Goal: Task Accomplishment & Management: Complete application form

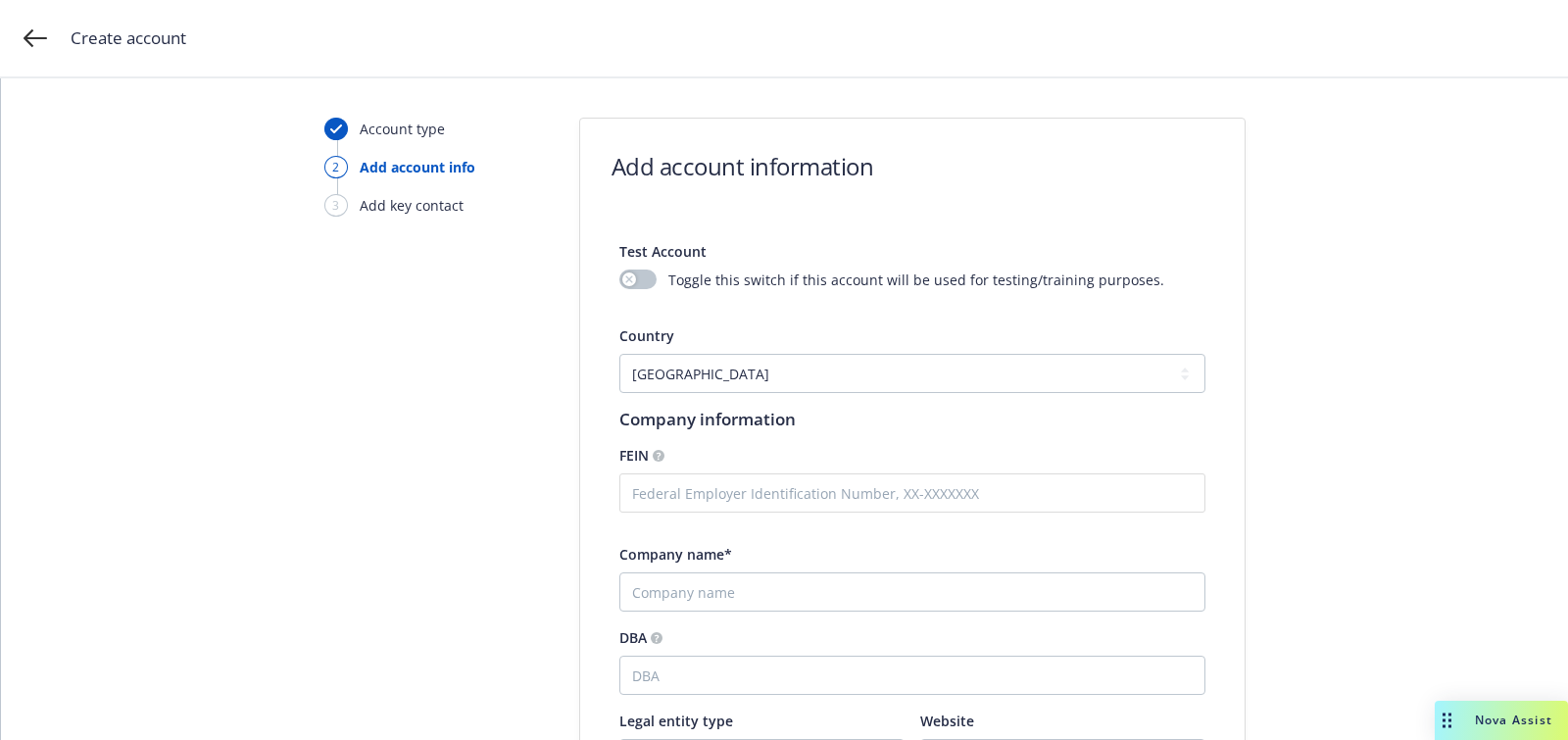
select select "US"
click at [757, 568] on div "Company name*" at bounding box center [911, 578] width 586 height 68
paste input "Bluejay AI Technologies, Inc"
click at [749, 583] on input "Company name*" at bounding box center [911, 591] width 586 height 39
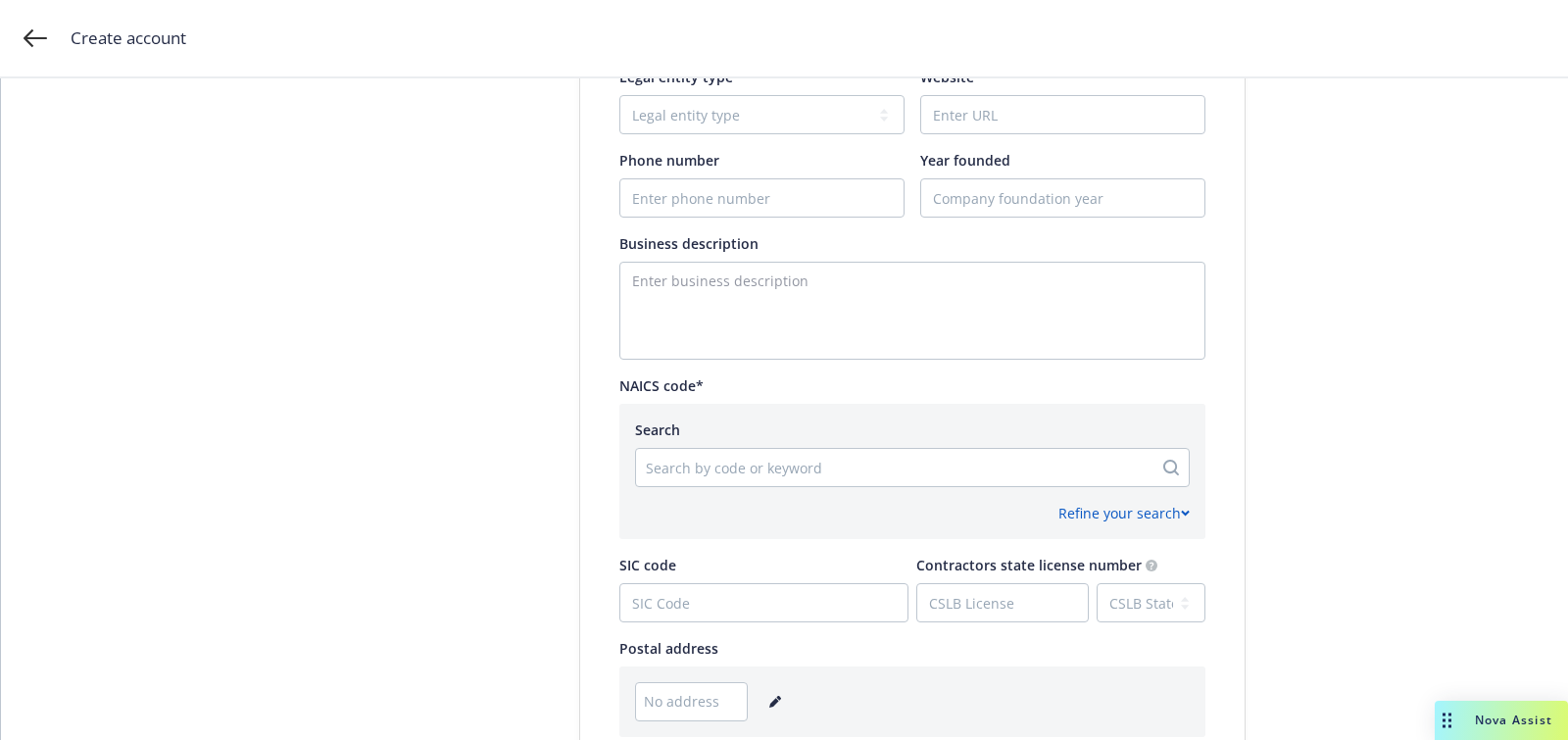
scroll to position [503, 0]
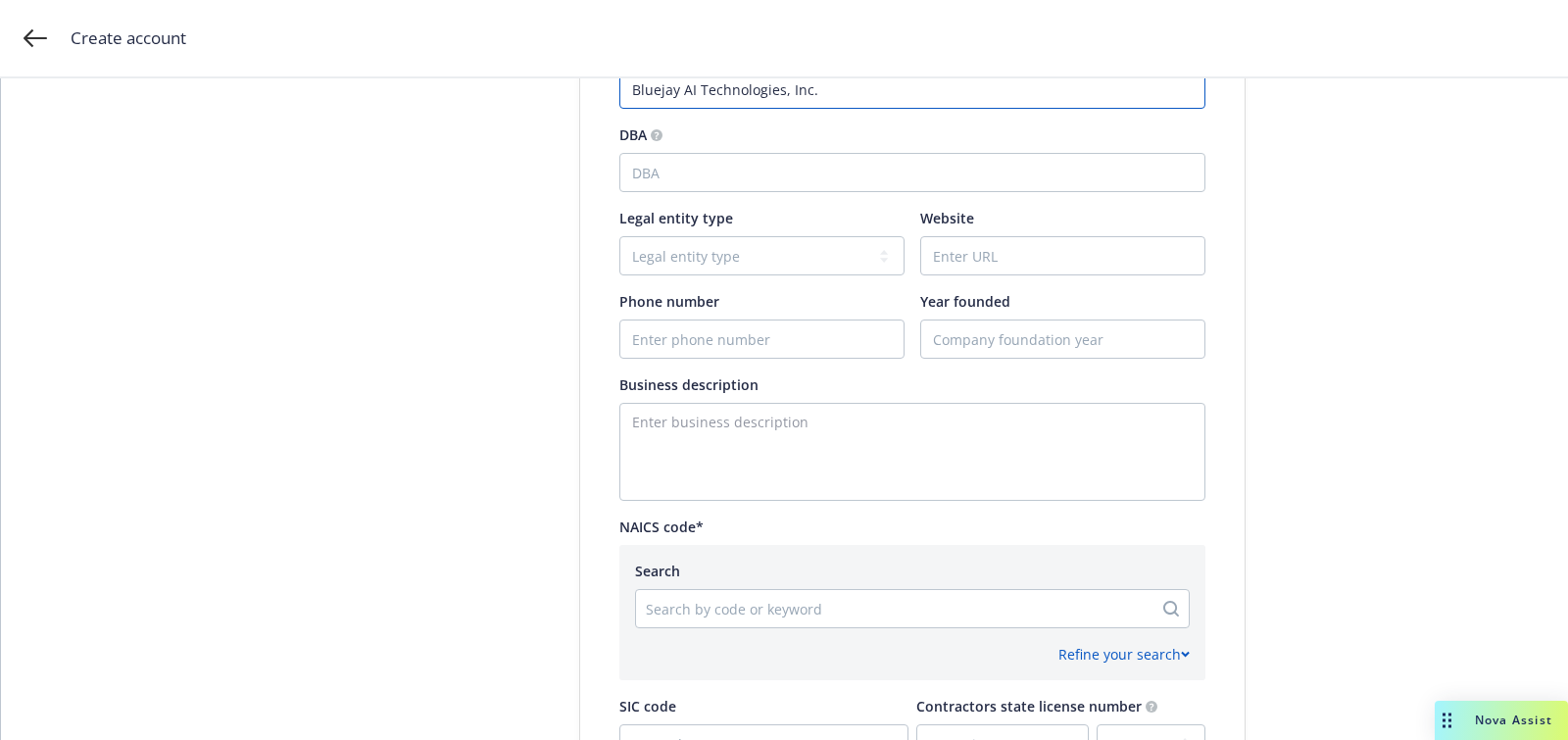
type input "Bluejay AI Technologies, Inc."
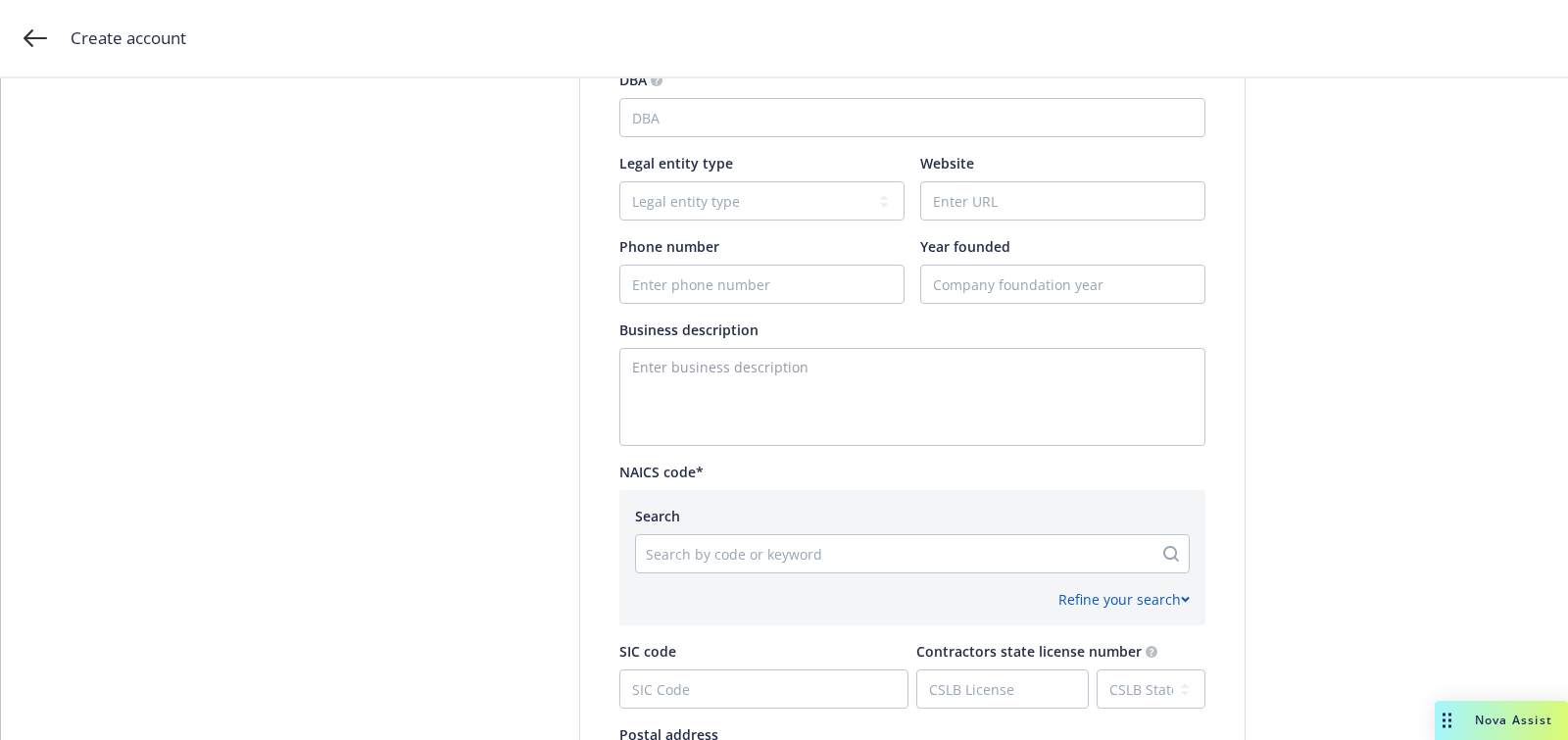
scroll to position [585, 0]
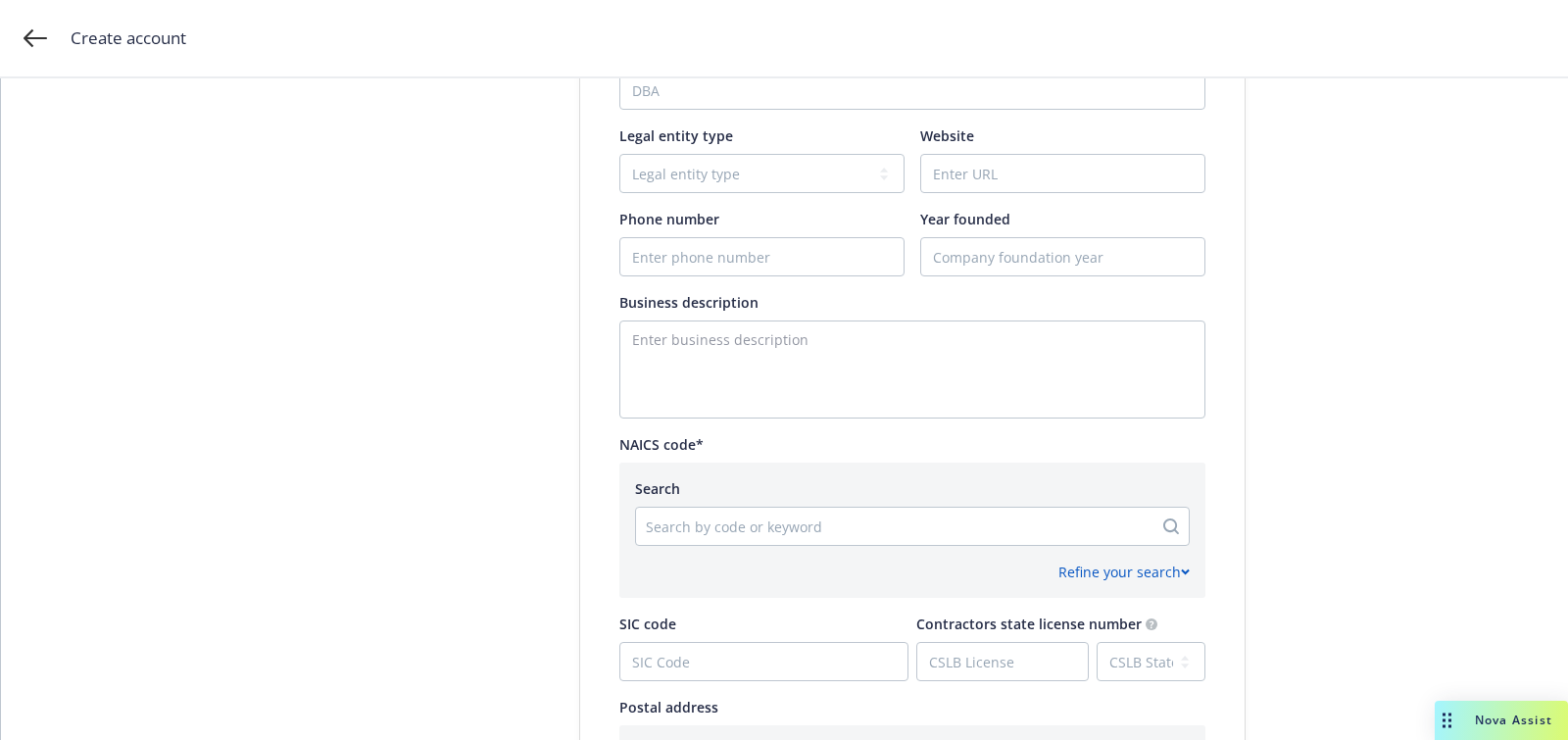
click at [720, 521] on div at bounding box center [894, 526] width 497 height 24
paste input "541715"
type input "541715"
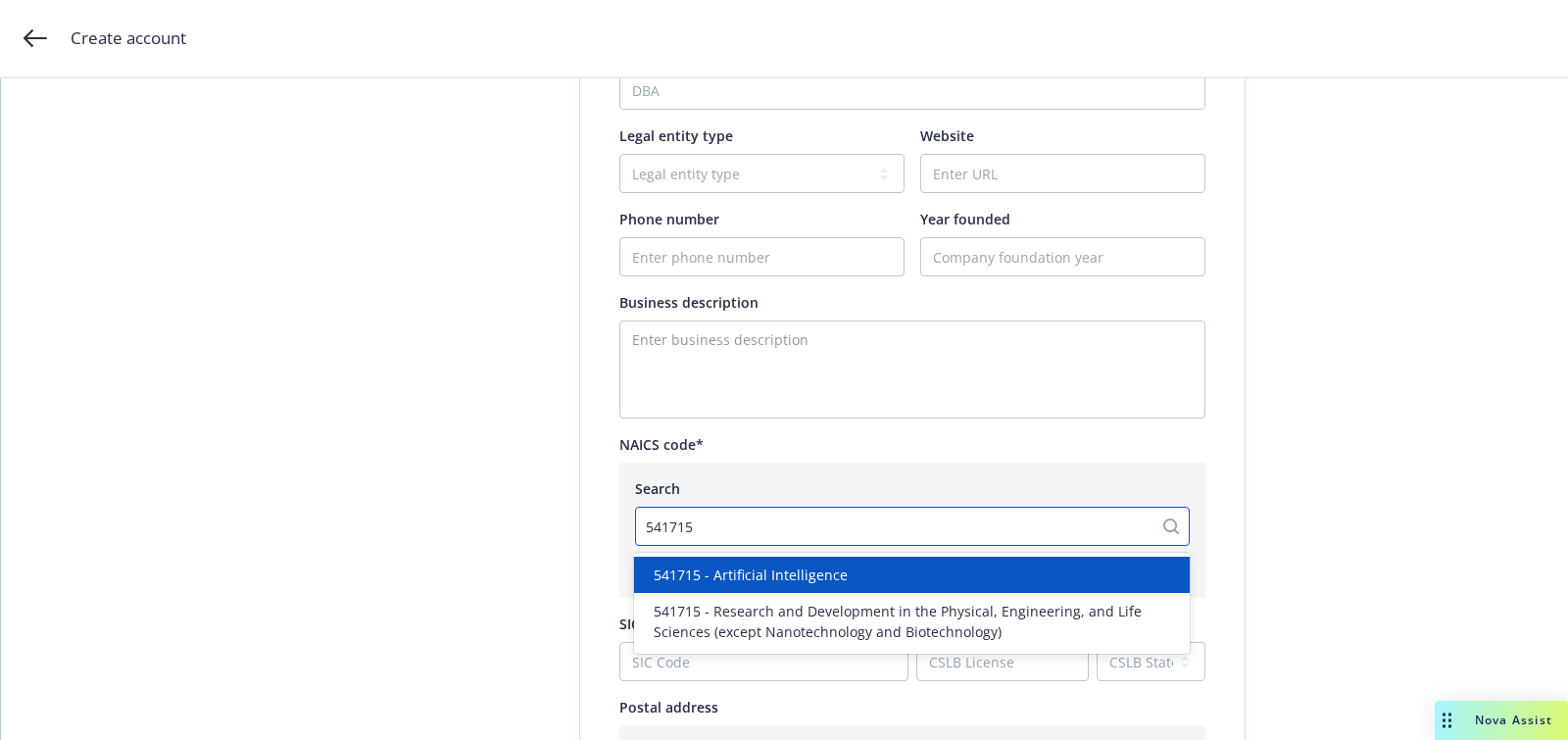
click at [792, 576] on span "541715 - Artificial Intelligence" at bounding box center [751, 574] width 194 height 21
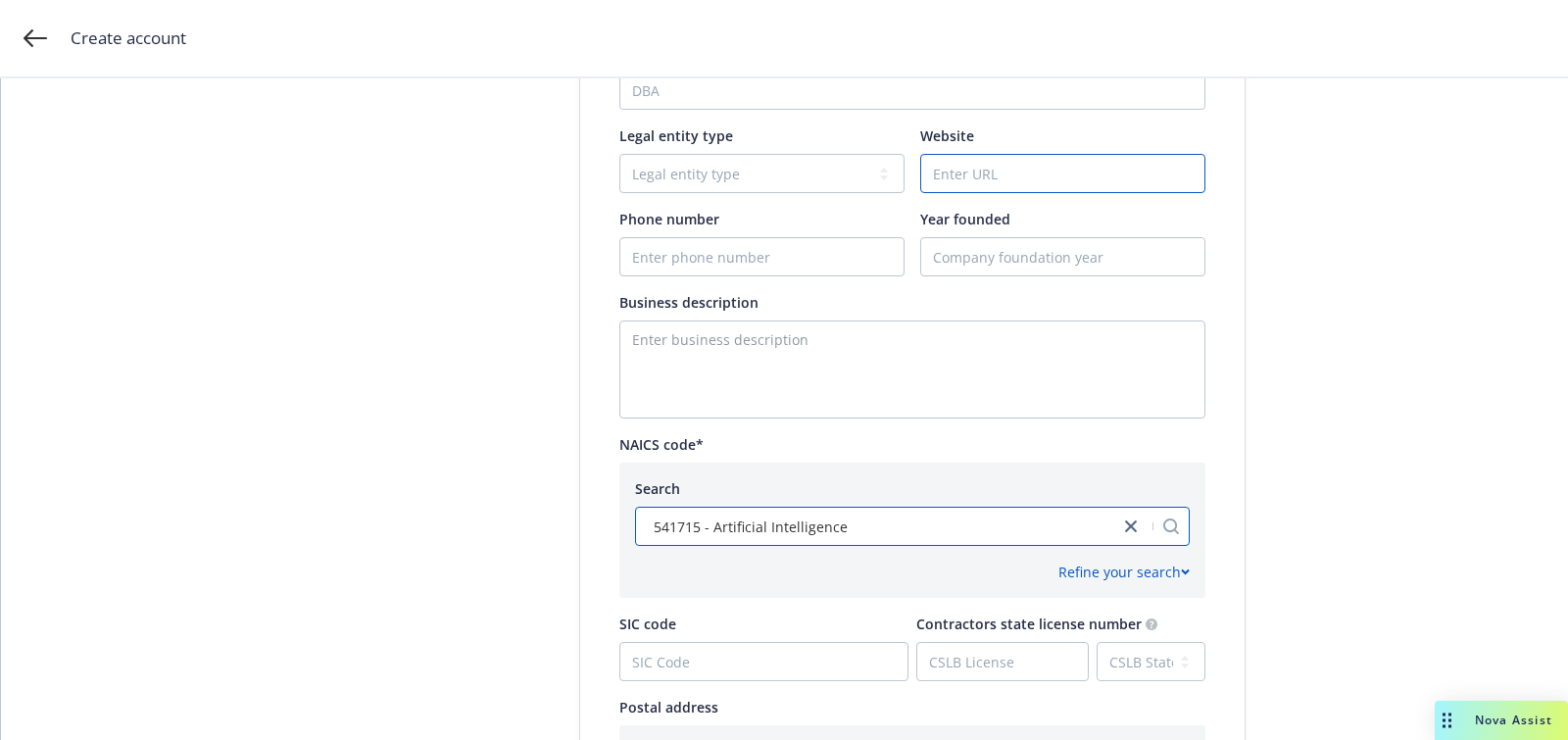
click at [997, 168] on input "Website" at bounding box center [1063, 173] width 283 height 37
paste input "[URL]"
type input "[URL]"
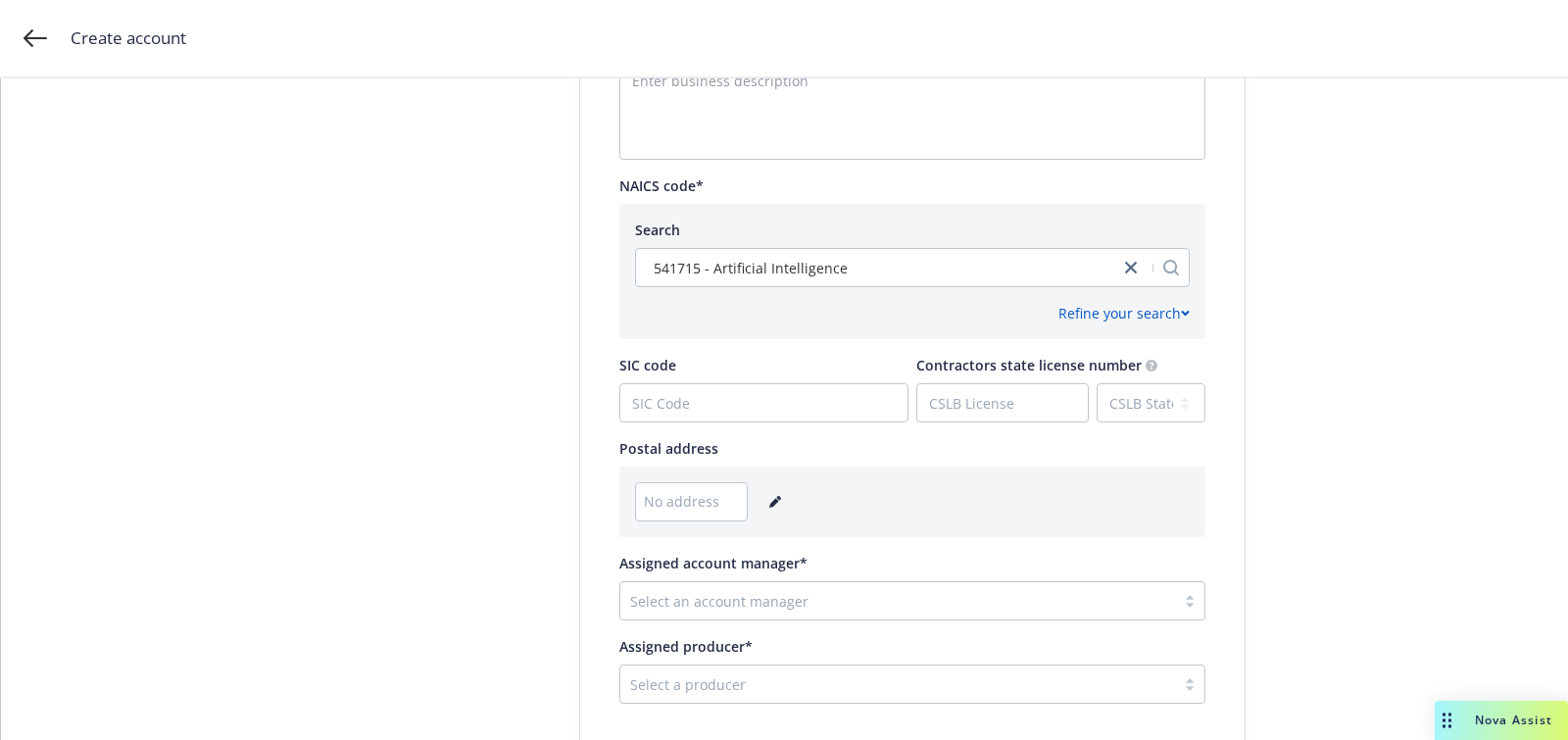
scroll to position [908, 0]
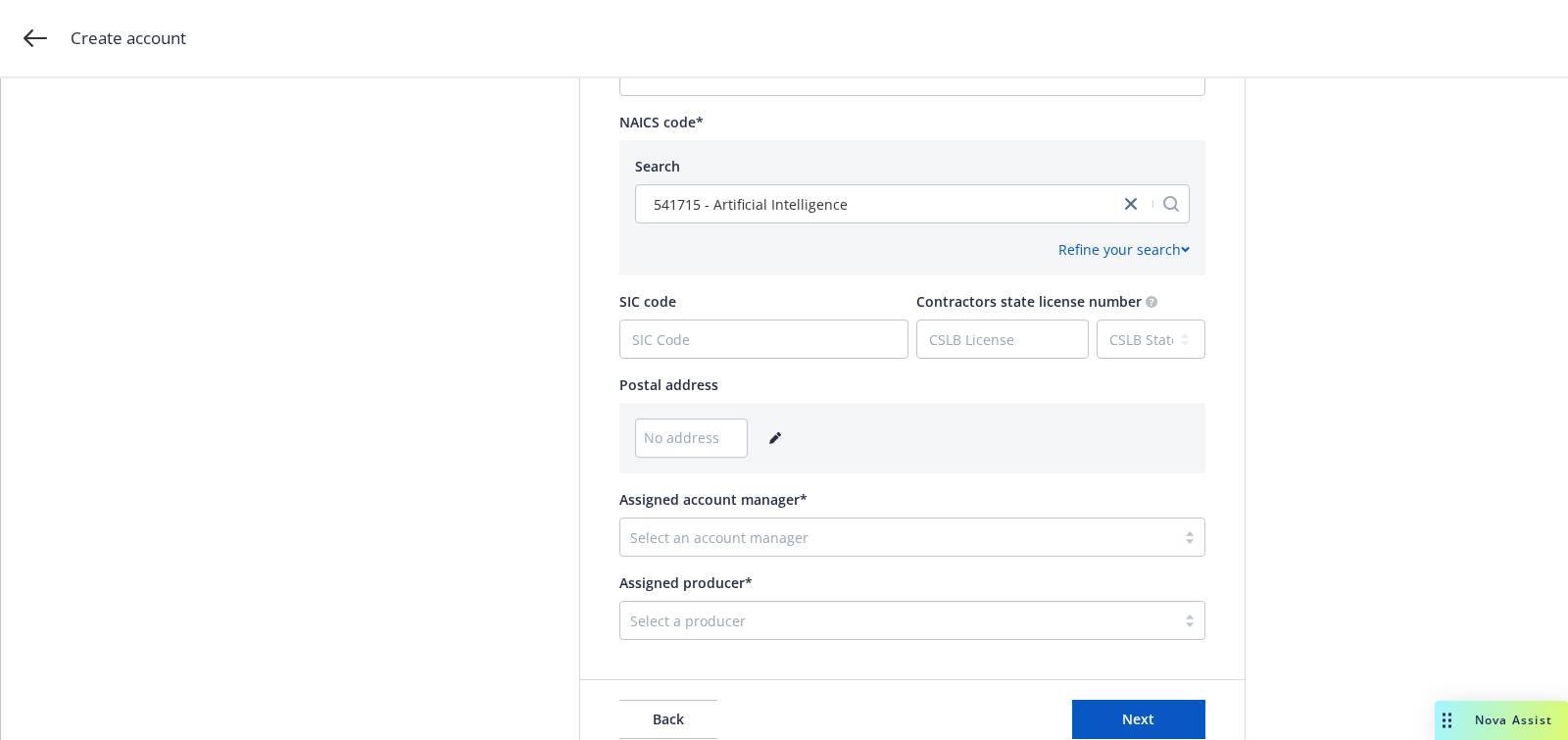
click at [770, 433] on icon "editPencil" at bounding box center [776, 438] width 12 height 12
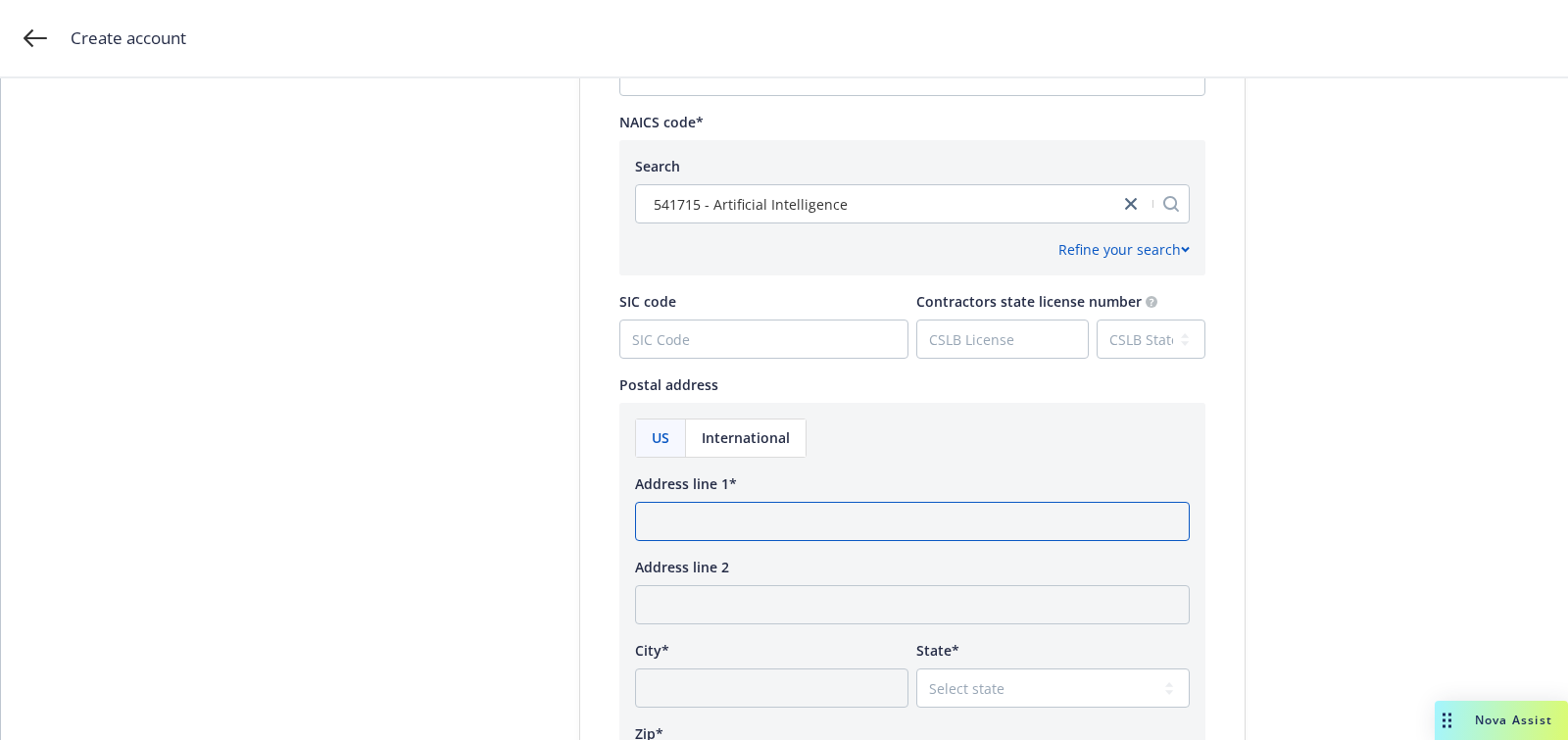
click at [761, 526] on input "Address line 1*" at bounding box center [912, 521] width 555 height 39
paste input "[STREET_ADDRESS][PERSON_NAME]"
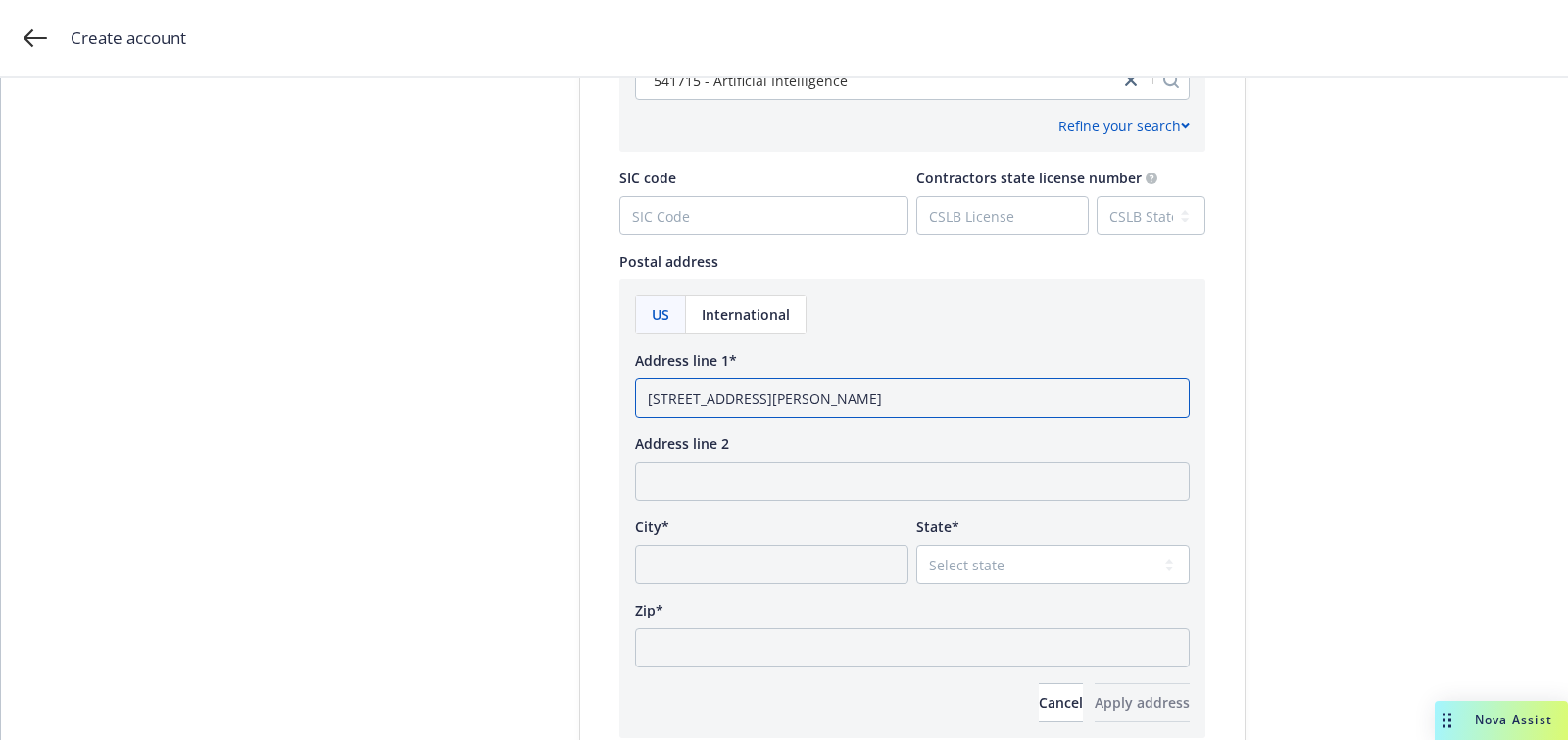
click at [892, 403] on input "[STREET_ADDRESS][PERSON_NAME]" at bounding box center [912, 397] width 555 height 39
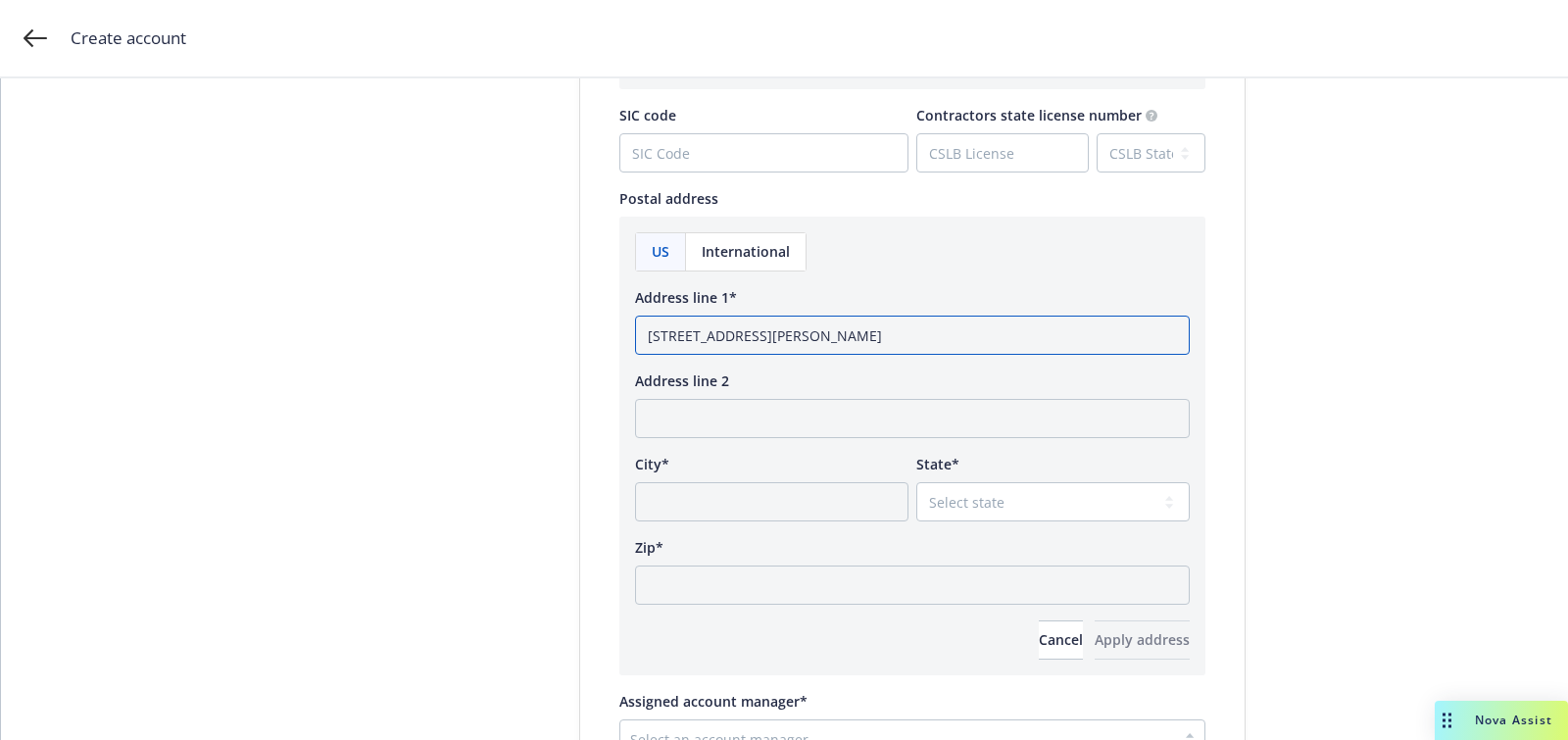
type input "[STREET_ADDRESS][PERSON_NAME]"
click at [842, 584] on input "Zip*" at bounding box center [912, 584] width 555 height 39
paste input "95054"
type input "95054"
click at [954, 548] on div "Zip*" at bounding box center [912, 547] width 555 height 21
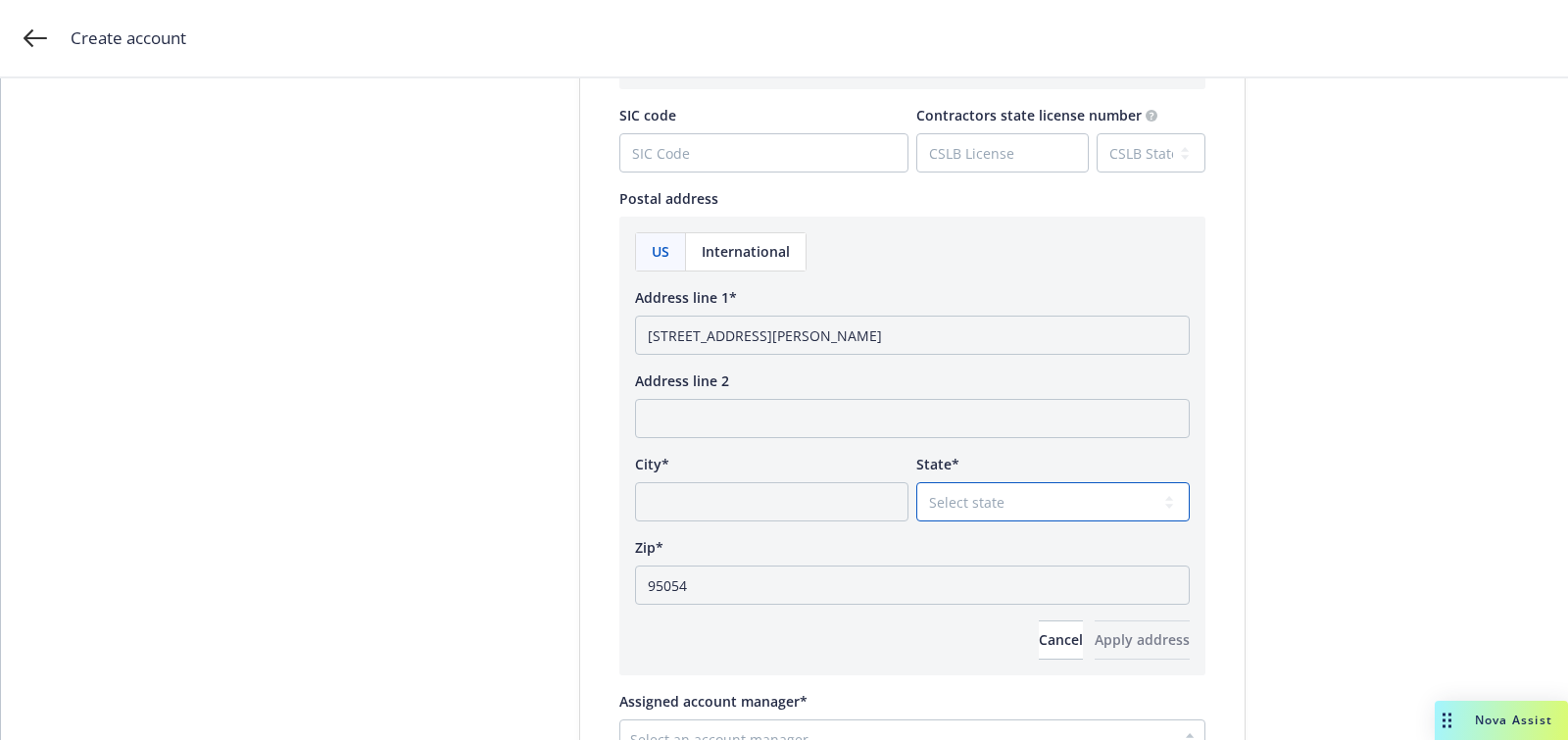
click at [950, 492] on select "Select state [US_STATE] [US_STATE] [US_STATE] [US_STATE] [US_STATE] [PERSON_NAM…" at bounding box center [1053, 501] width 273 height 39
select select "CA"
click at [916, 482] on select "Select state [US_STATE] [US_STATE] [US_STATE] [US_STATE] [US_STATE] [PERSON_NAM…" at bounding box center [1053, 501] width 273 height 39
drag, startPoint x: 855, startPoint y: 338, endPoint x: 784, endPoint y: 338, distance: 71.0
click at [784, 338] on input "[STREET_ADDRESS][PERSON_NAME]" at bounding box center [912, 335] width 555 height 39
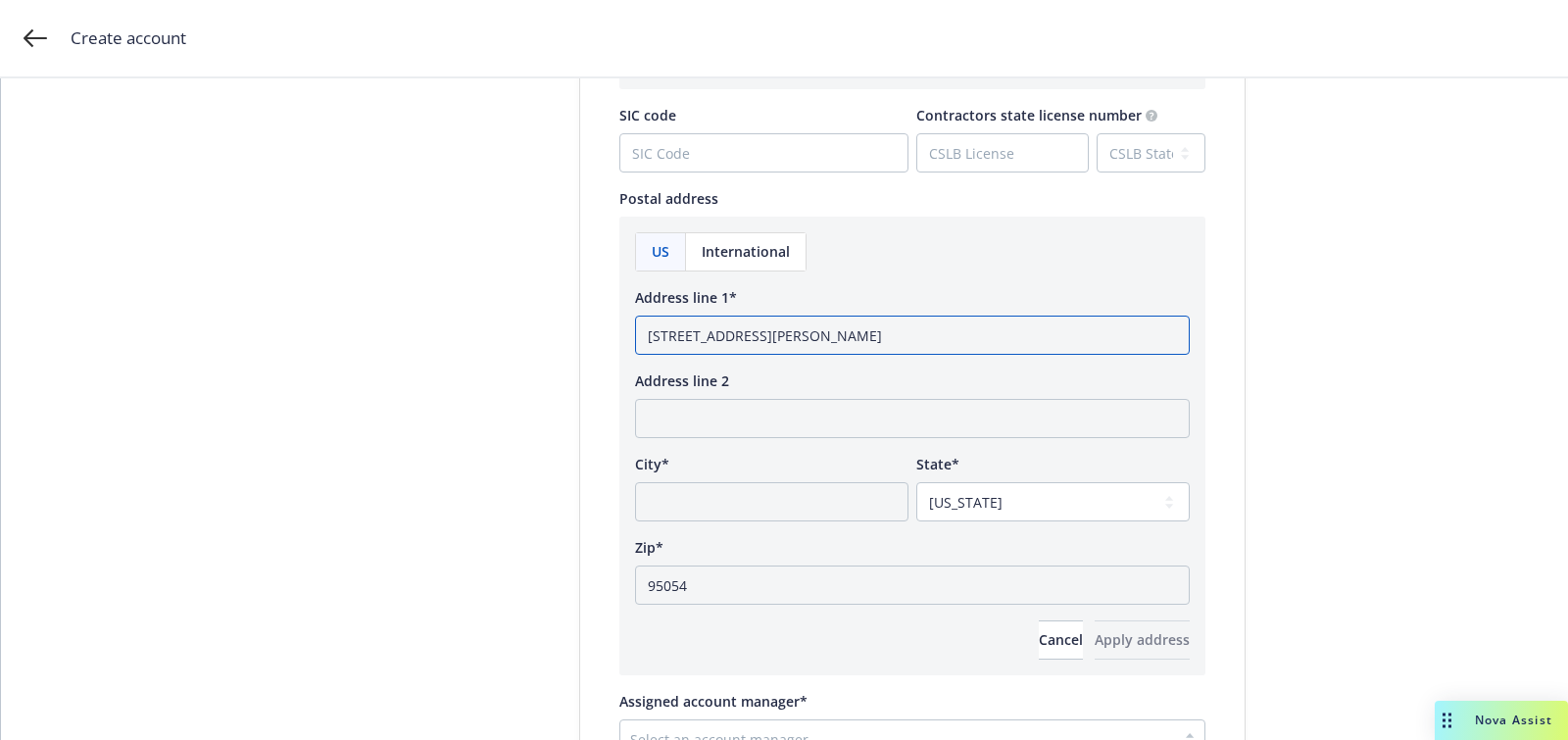
type input "[STREET_ADDRESS][PERSON_NAME]"
click at [749, 500] on input "City*" at bounding box center [772, 501] width 273 height 39
paste input "Santa [PERSON_NAME]"
type input "Santa [PERSON_NAME]"
drag, startPoint x: 783, startPoint y: 335, endPoint x: 975, endPoint y: 350, distance: 192.6
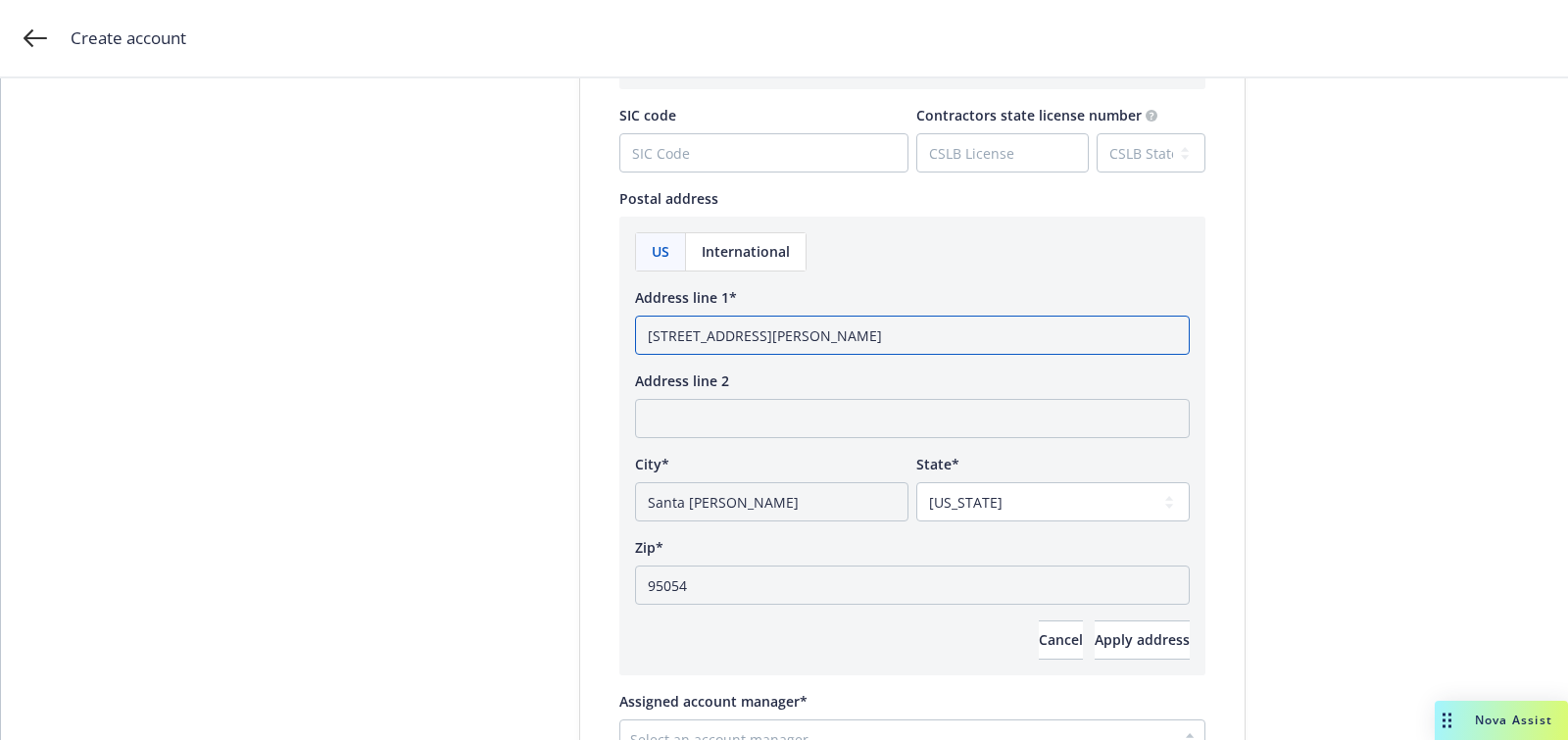
click at [962, 349] on input "[STREET_ADDRESS][PERSON_NAME]" at bounding box center [912, 335] width 555 height 39
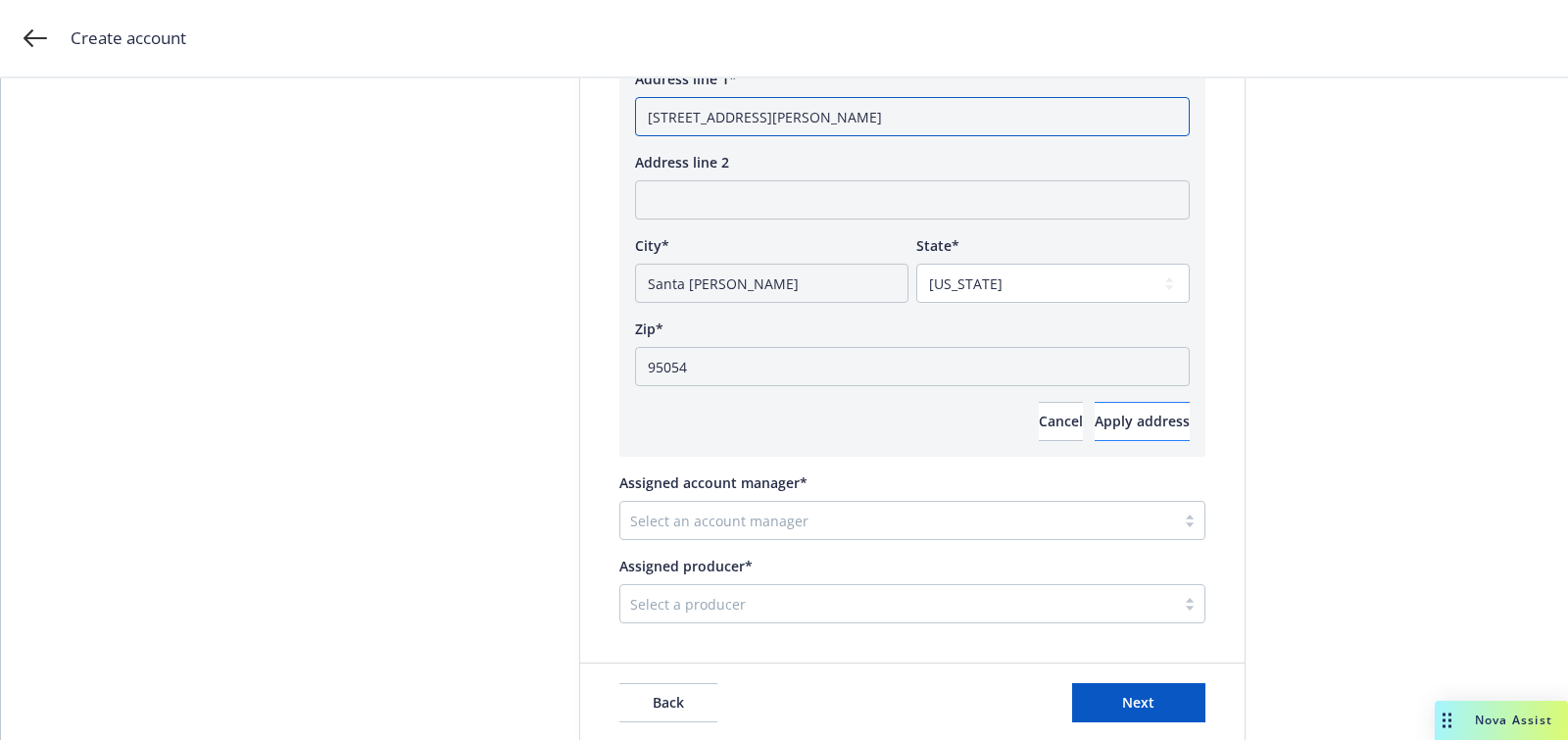
type input "[STREET_ADDRESS][PERSON_NAME]"
click at [1158, 418] on button "Apply address" at bounding box center [1142, 420] width 95 height 39
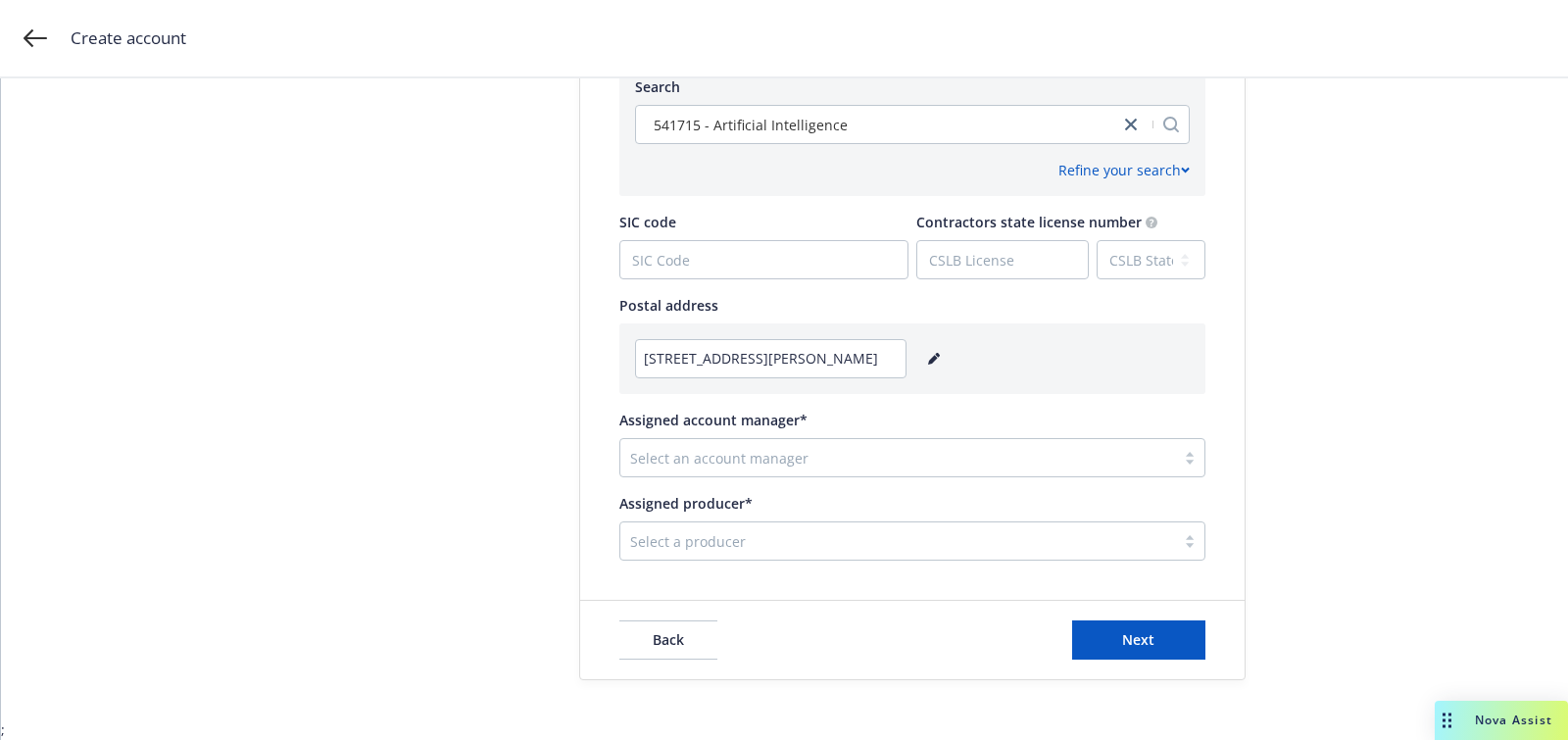
scroll to position [986, 0]
click at [897, 470] on div "Select an account manager" at bounding box center [897, 459] width 555 height 31
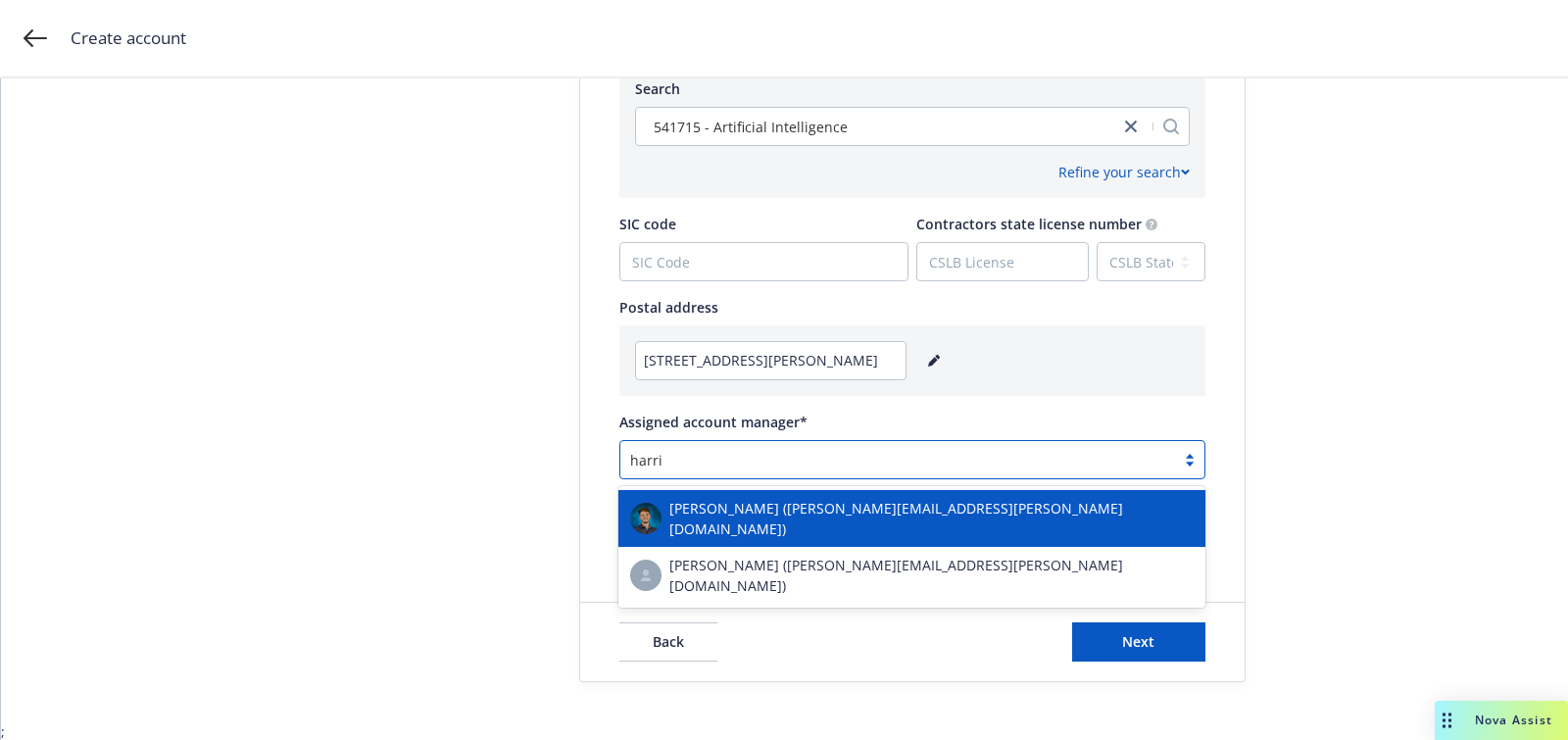
type input "[PERSON_NAME]"
click at [839, 516] on span "[PERSON_NAME] ([PERSON_NAME][EMAIL_ADDRESS][PERSON_NAME][DOMAIN_NAME])" at bounding box center [930, 518] width 524 height 41
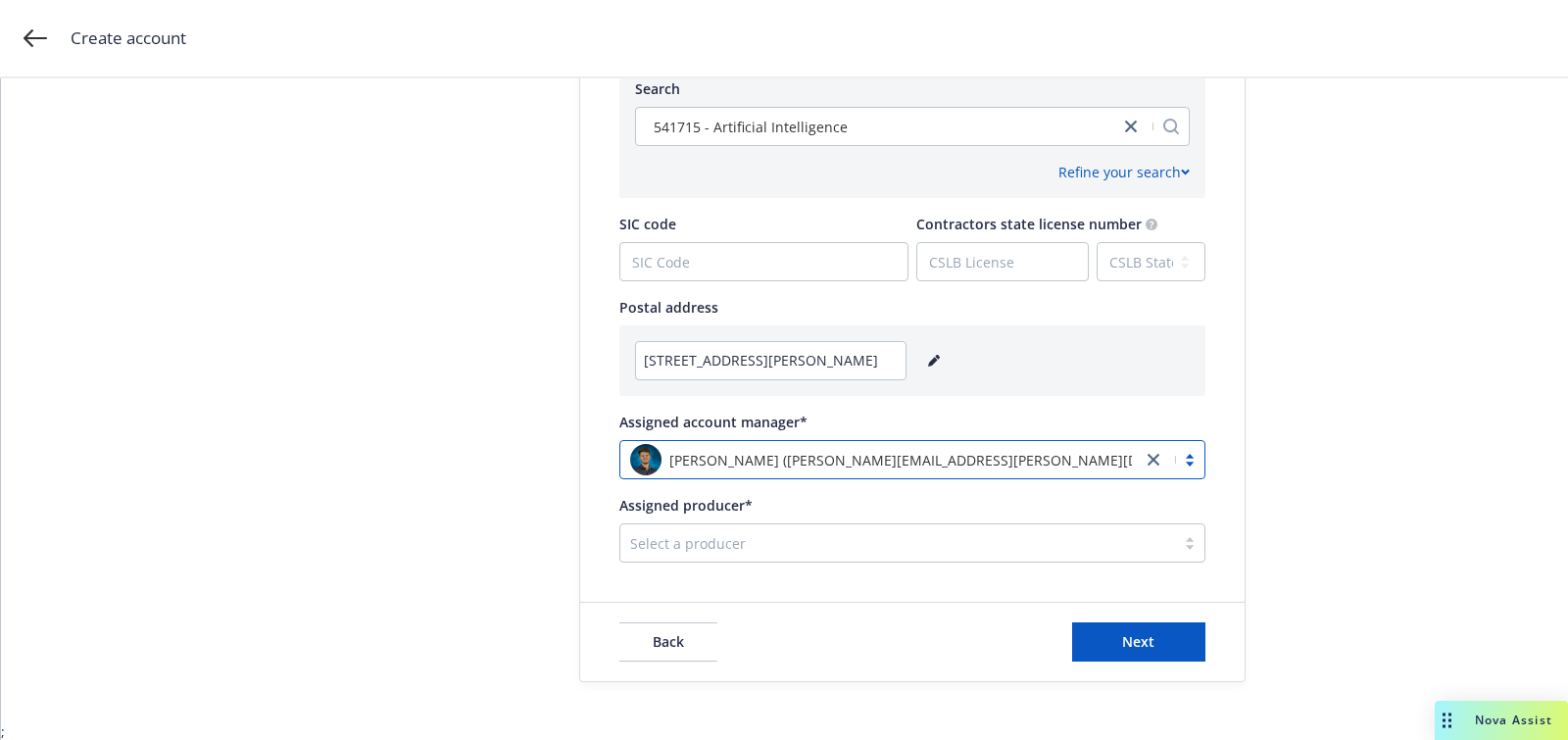
click at [750, 528] on div "Select a producer" at bounding box center [897, 542] width 555 height 31
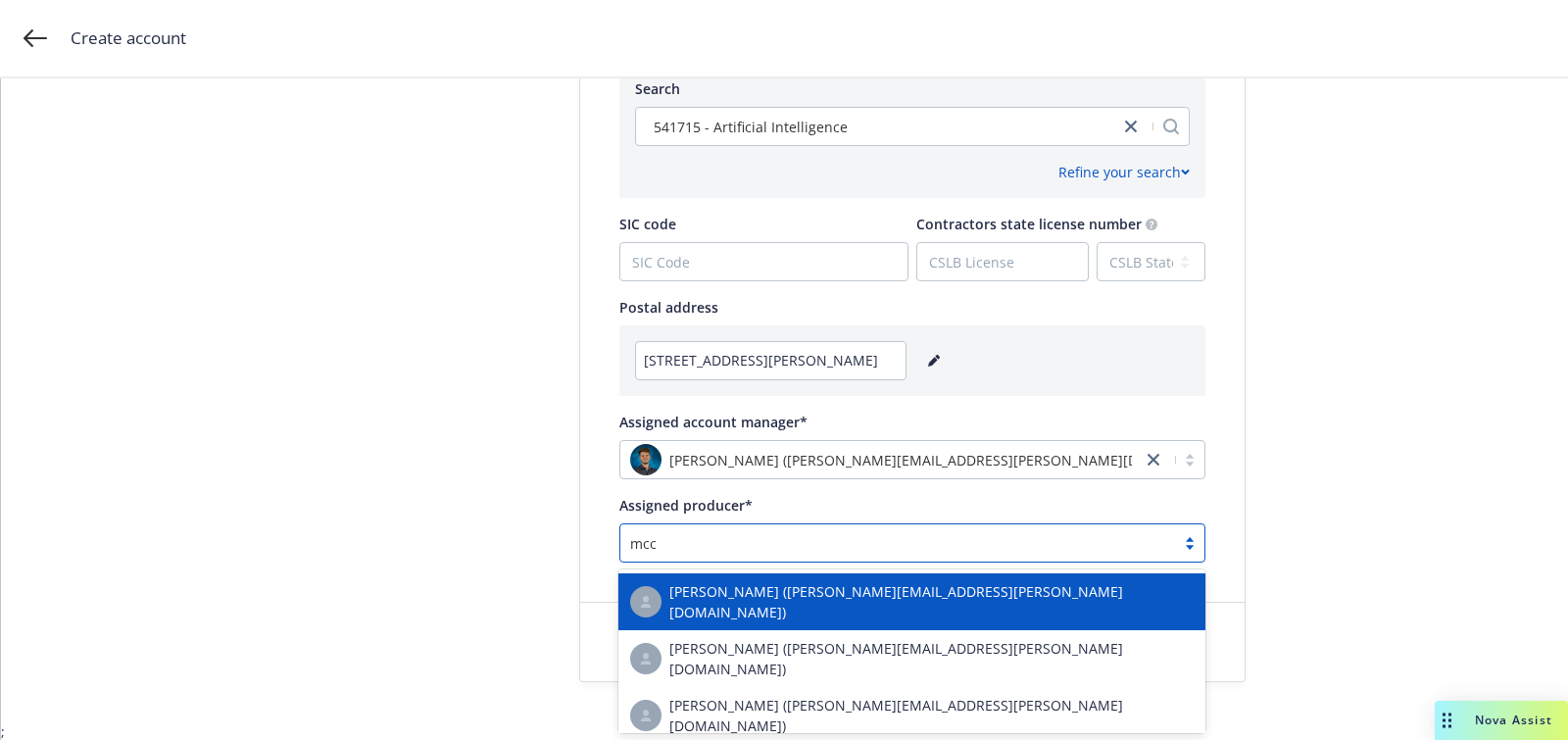
type input "mcca"
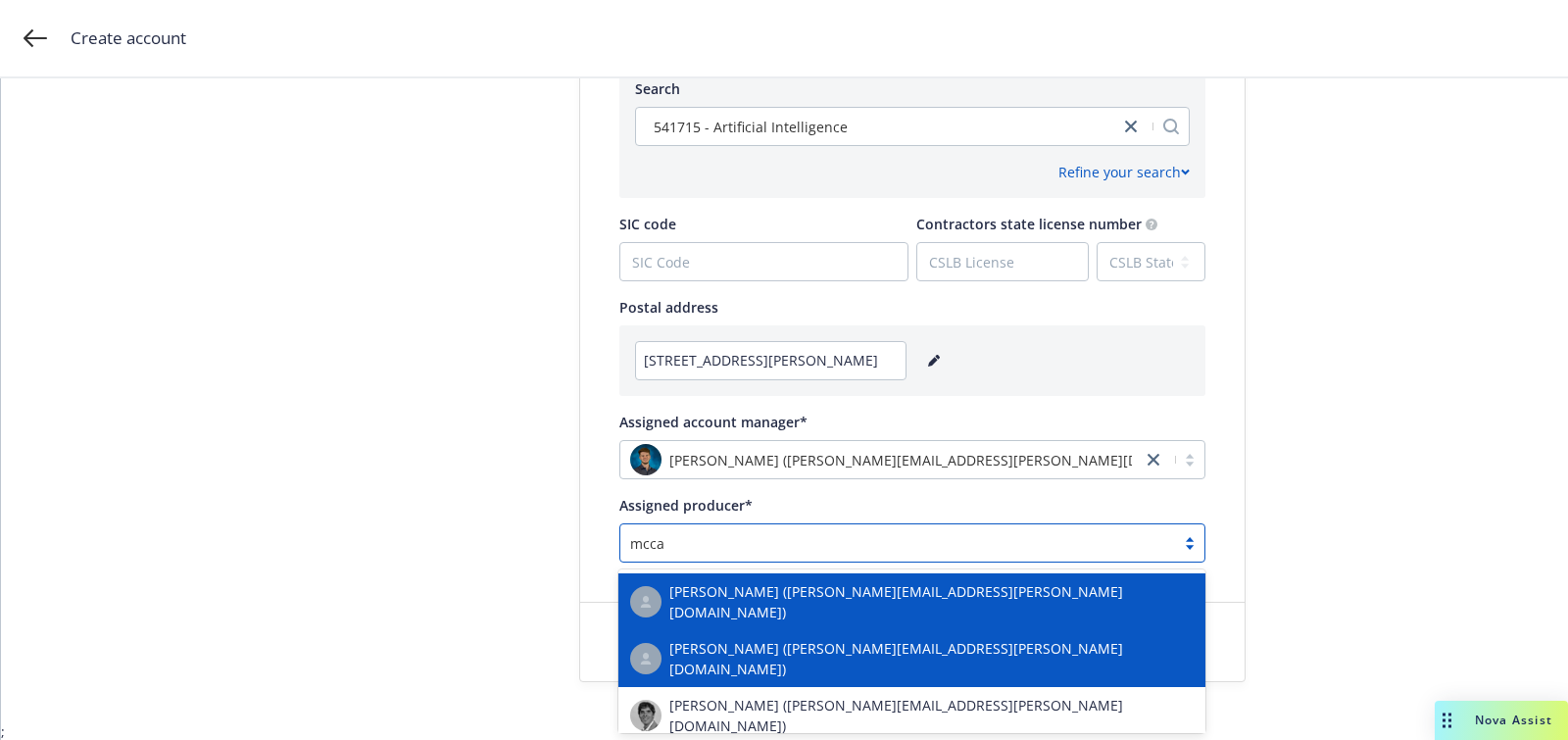
click at [751, 603] on span "[PERSON_NAME] ([PERSON_NAME][EMAIL_ADDRESS][PERSON_NAME][DOMAIN_NAME])" at bounding box center [930, 601] width 524 height 41
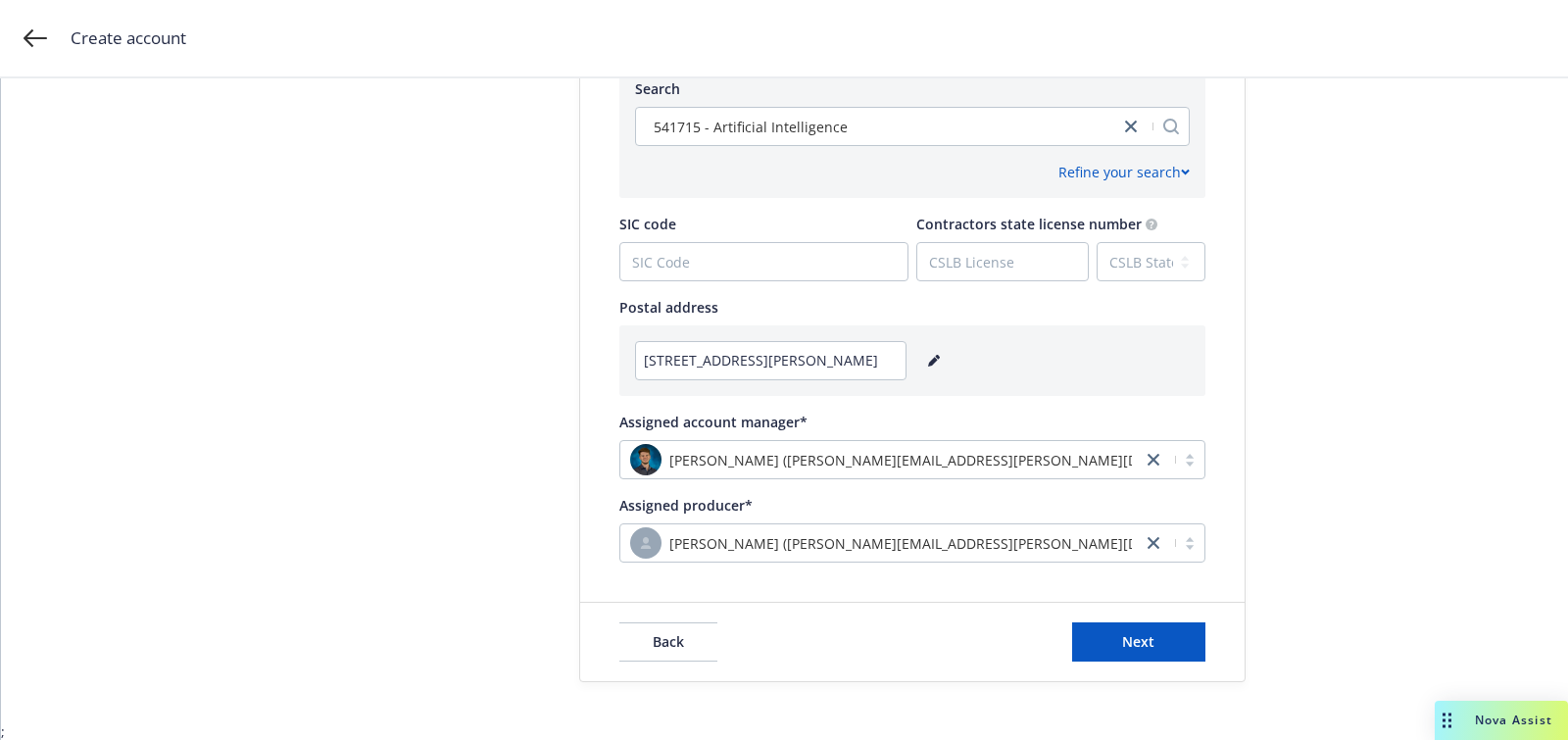
click at [1143, 609] on div "Back Next" at bounding box center [912, 642] width 665 height 79
click at [1138, 622] on button "Next" at bounding box center [1139, 641] width 134 height 39
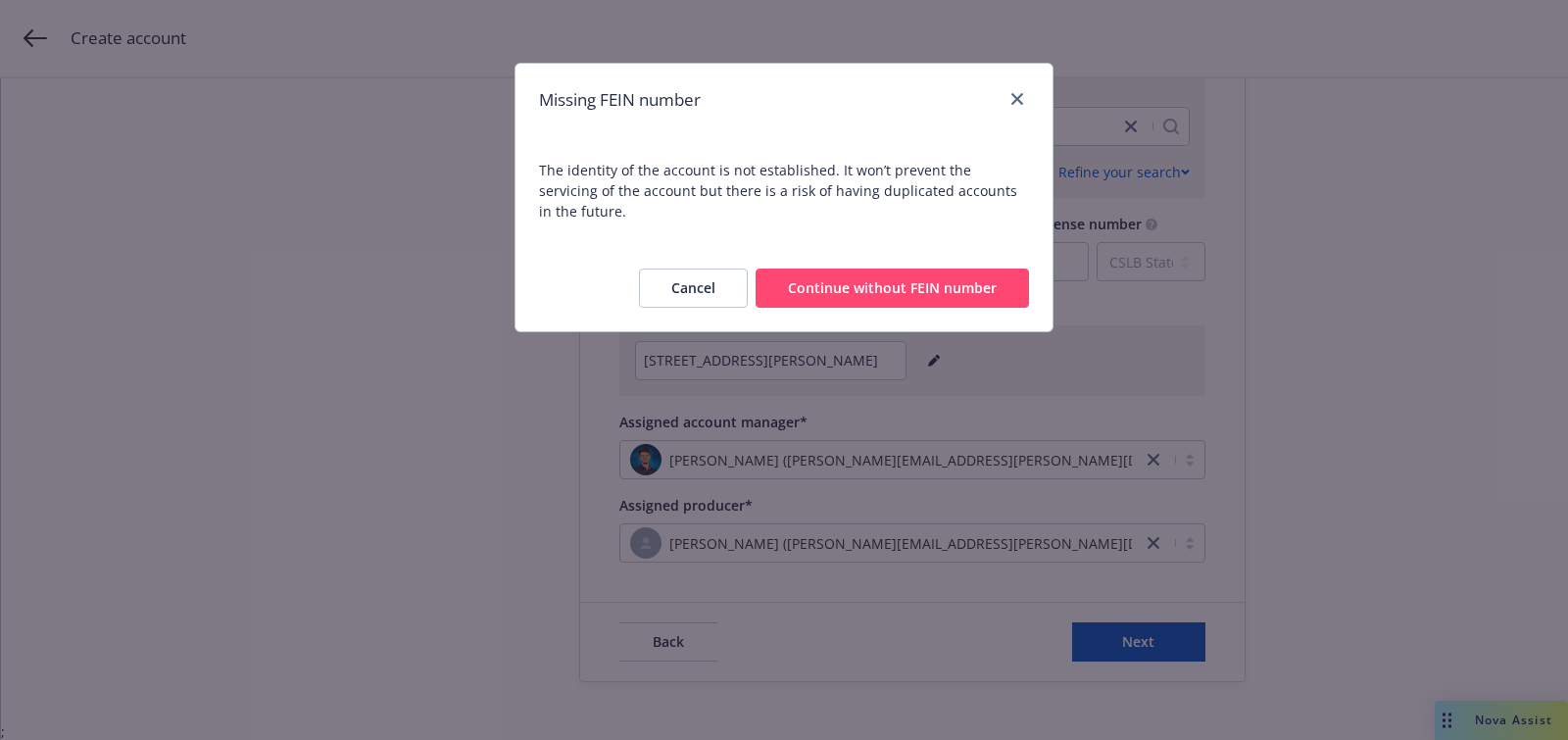
click at [896, 281] on button "Continue without FEIN number" at bounding box center [892, 288] width 273 height 39
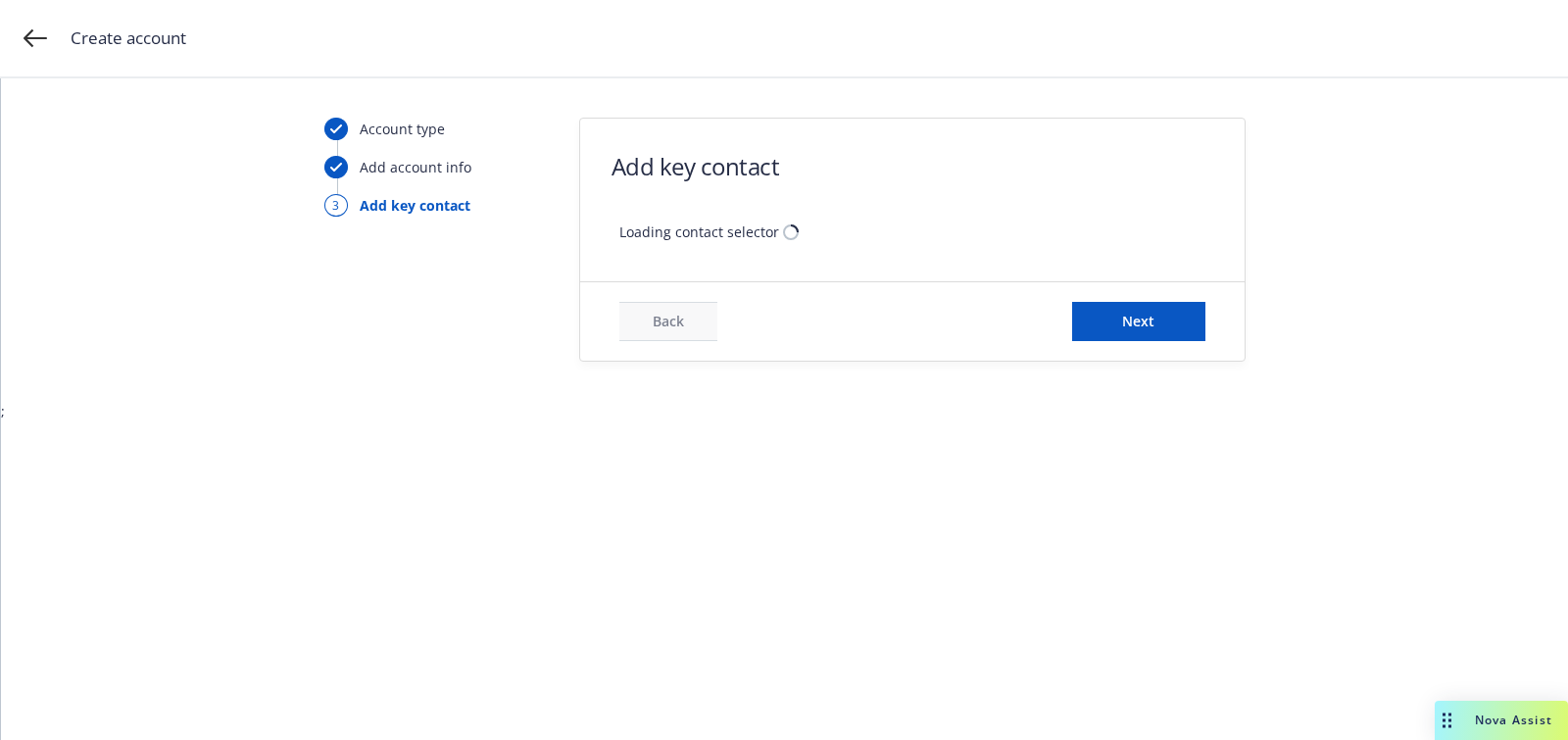
scroll to position [0, 0]
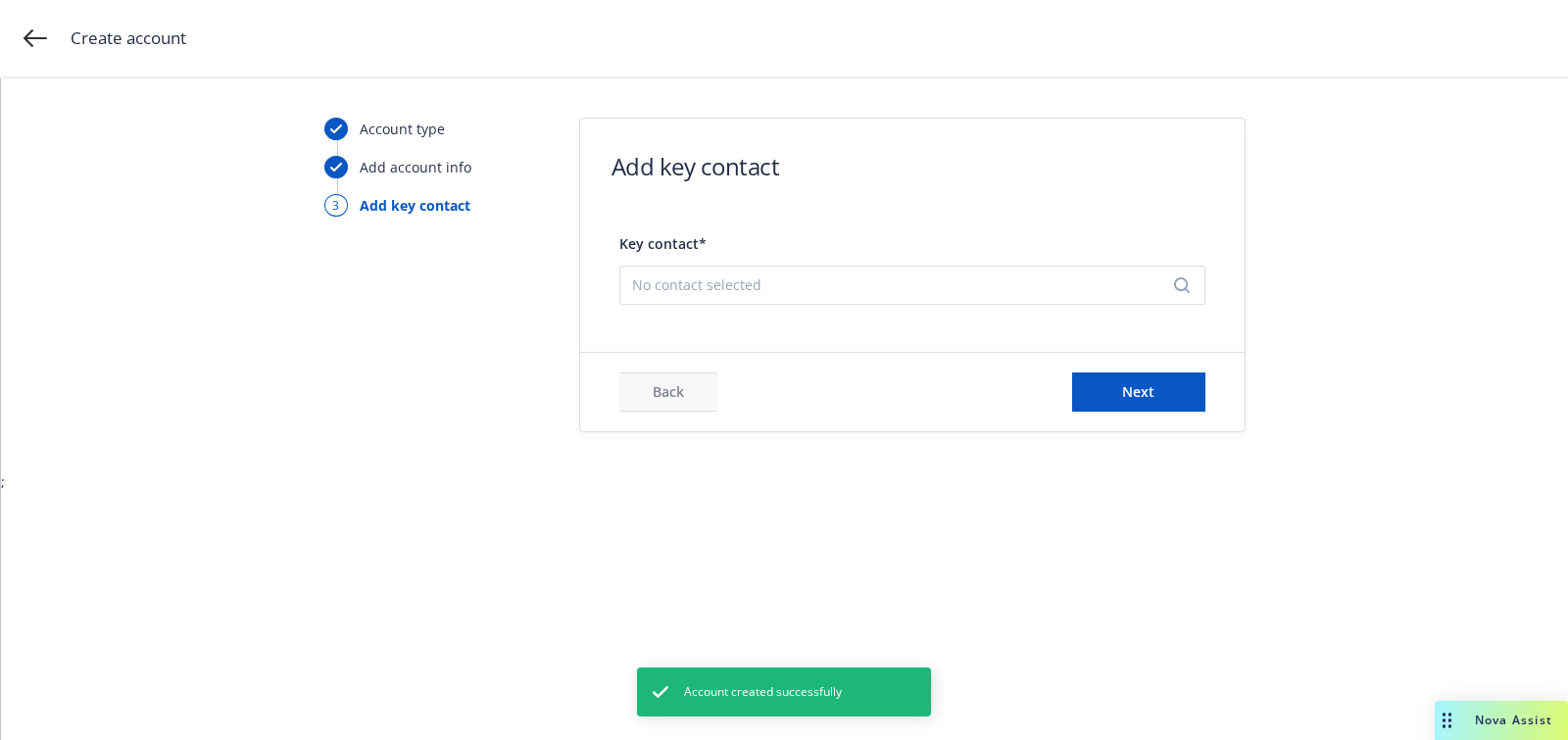
click at [776, 310] on div "Key contact* No contact selected" at bounding box center [911, 267] width 586 height 91
click at [776, 306] on div "Key contact* No contact selected" at bounding box center [911, 267] width 586 height 91
click at [775, 299] on div "No contact selected" at bounding box center [911, 285] width 586 height 39
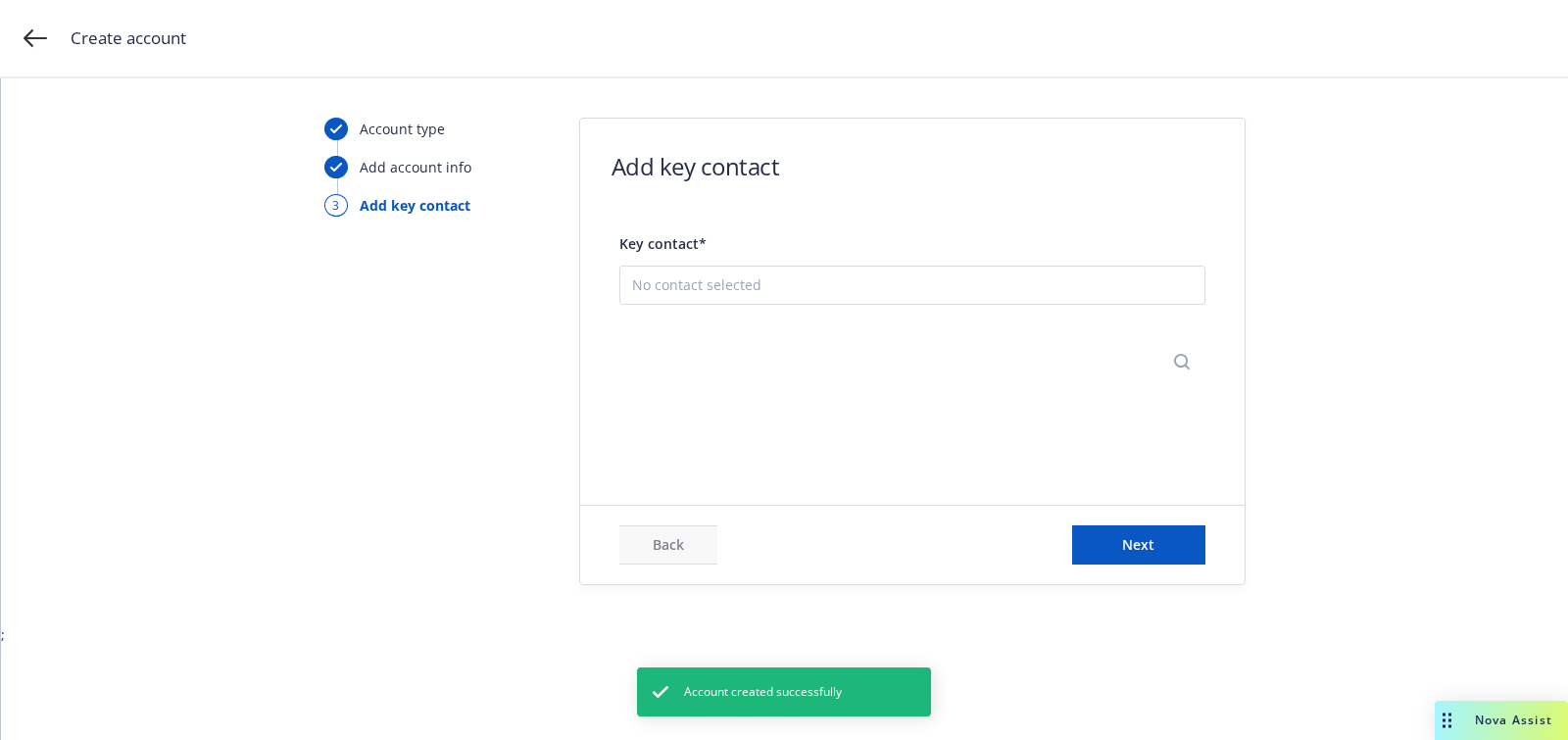
click at [784, 367] on button "Add new contact" at bounding box center [912, 381] width 561 height 39
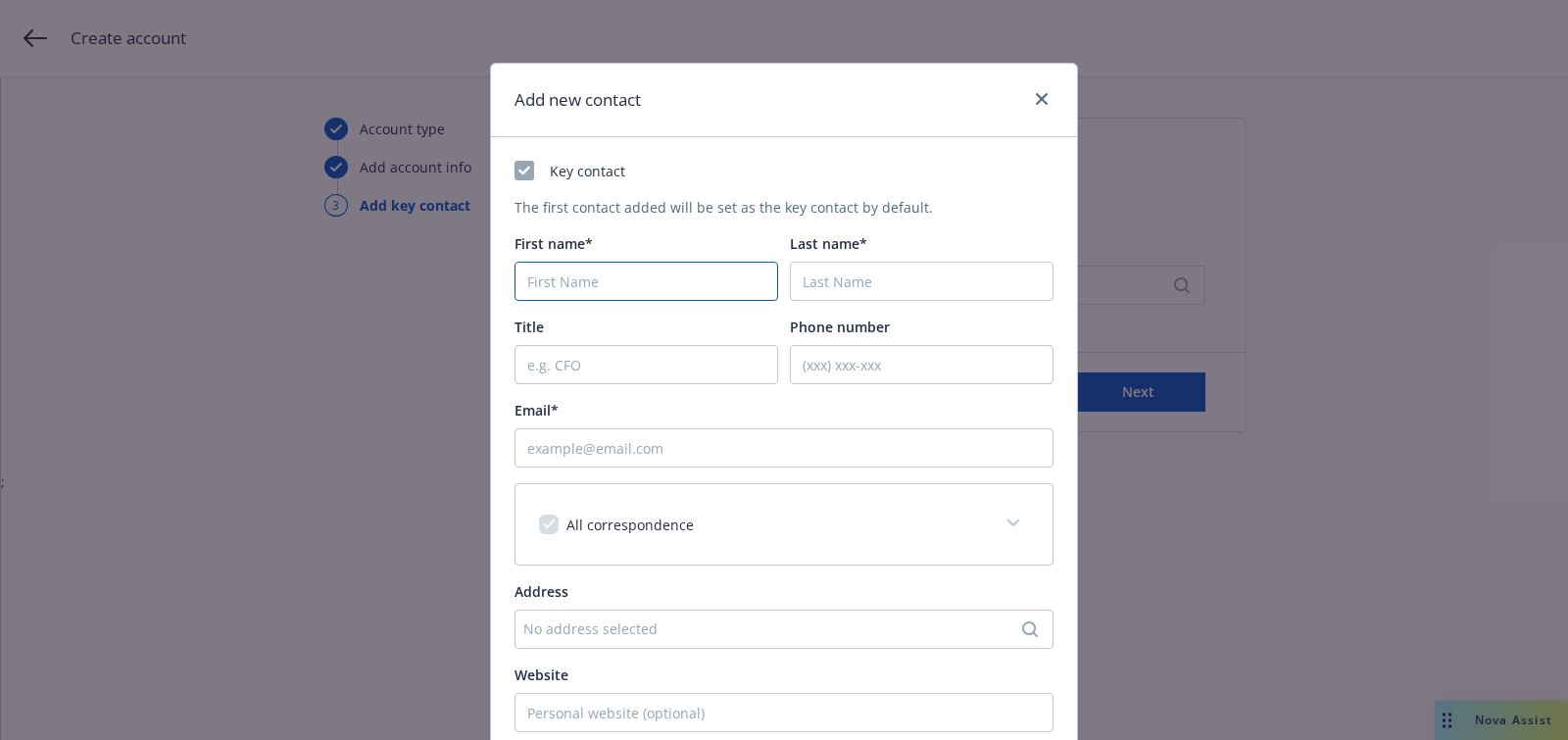
click at [690, 273] on input "First name*" at bounding box center [646, 281] width 263 height 39
paste input "[PERSON_NAME]"
type input "[PERSON_NAME]"
paste input "[PERSON_NAME]"
type input "[PERSON_NAME]"
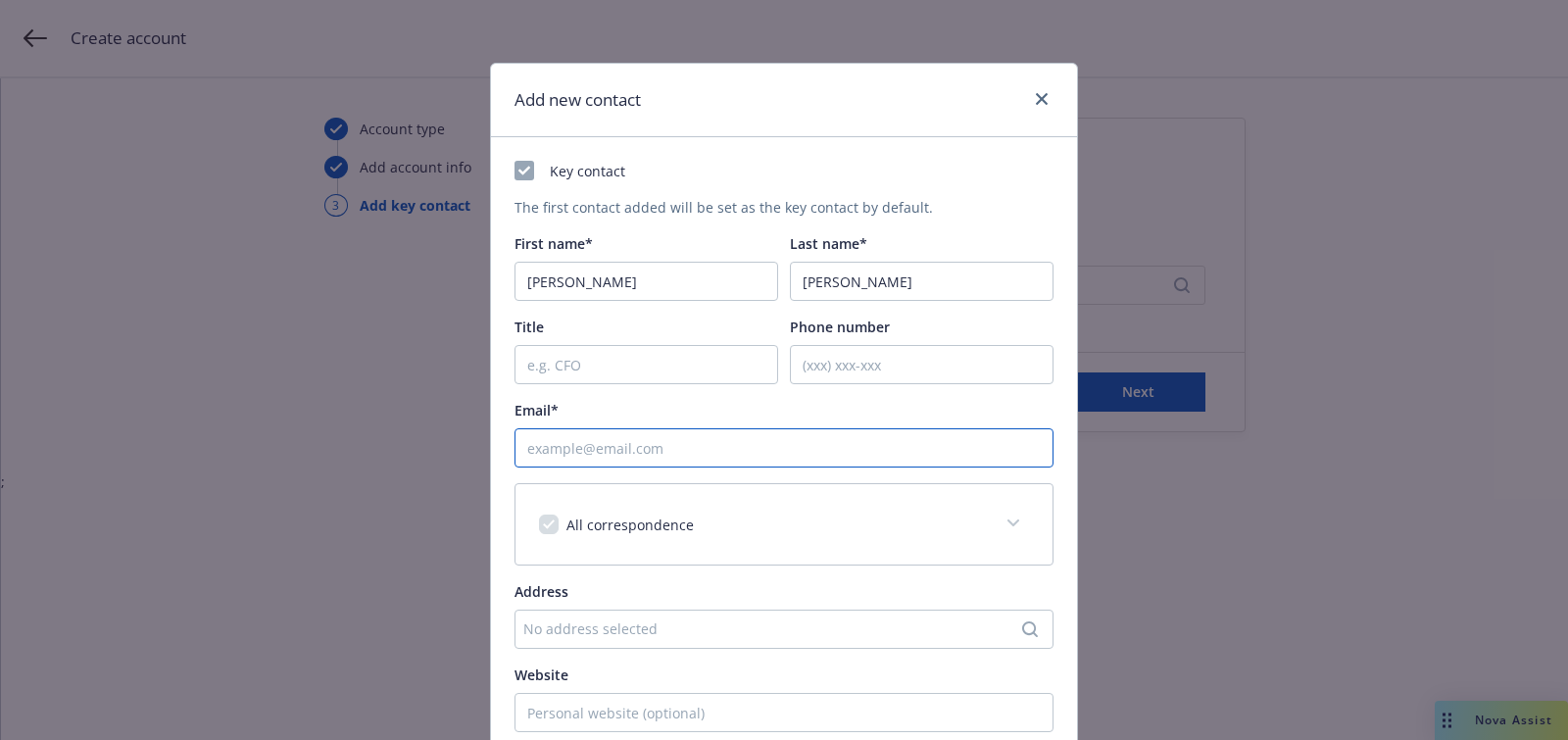
click at [843, 439] on input "Email*" at bounding box center [784, 447] width 539 height 39
paste input "[EMAIL_ADDRESS][DOMAIN_NAME]"
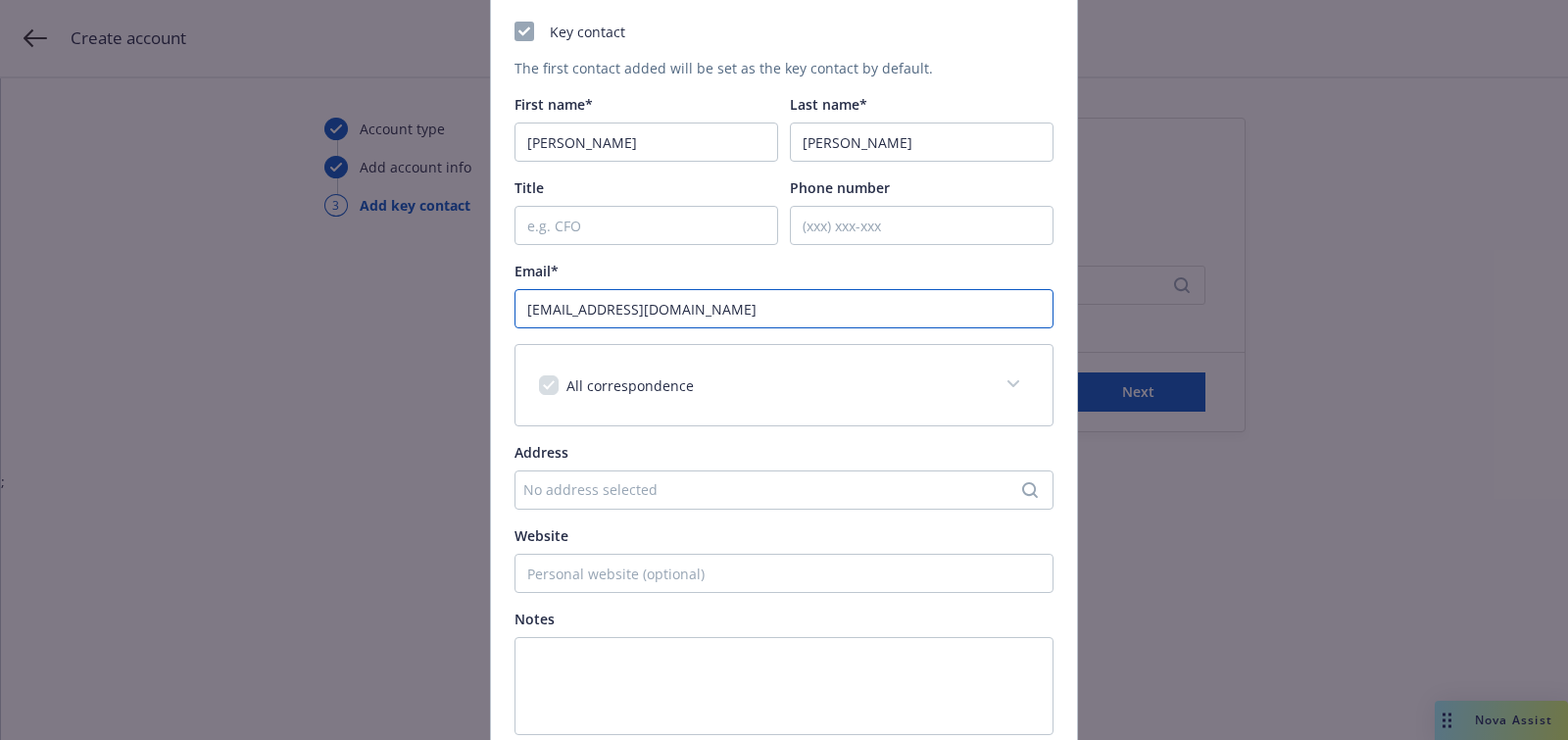
scroll to position [306, 0]
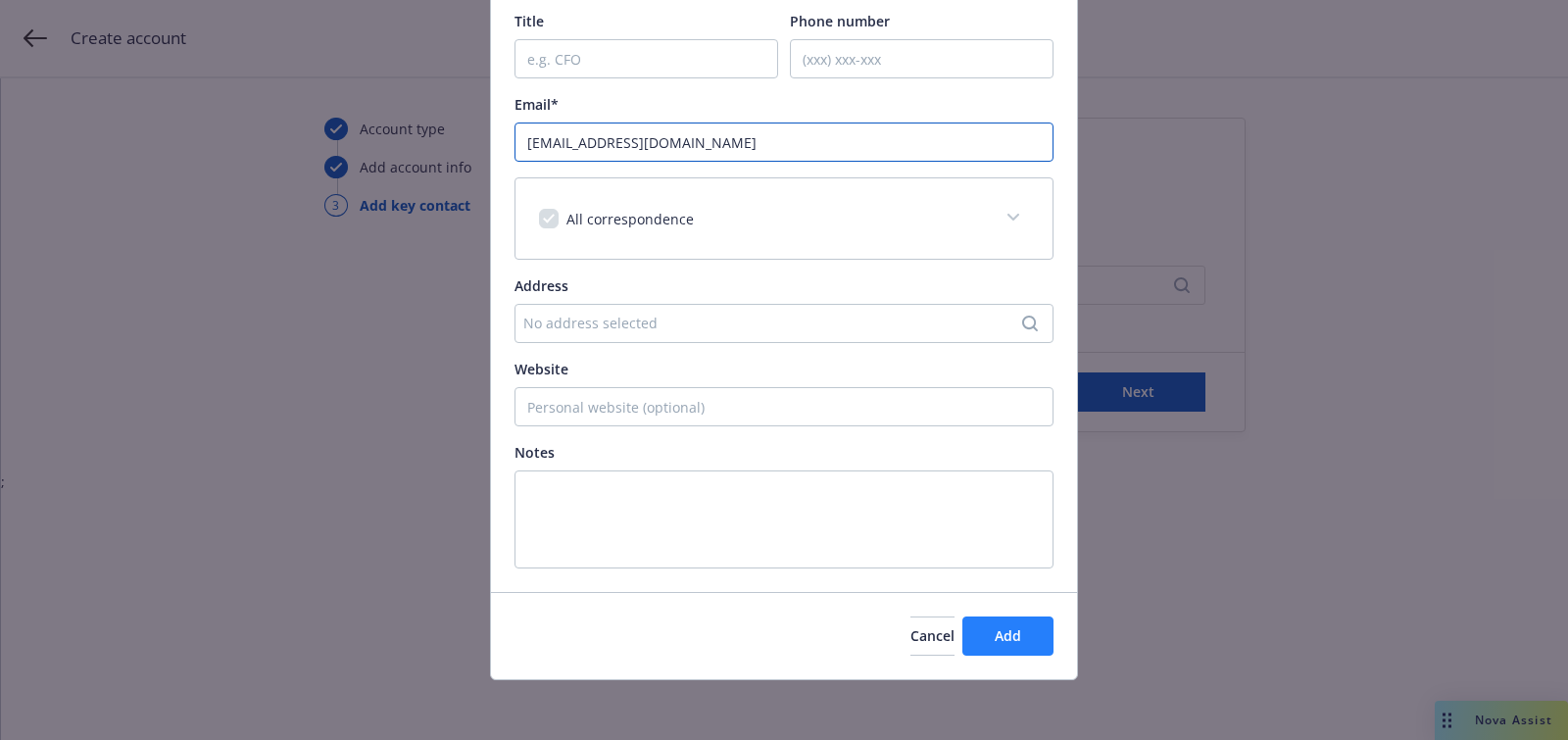
type input "[EMAIL_ADDRESS][DOMAIN_NAME]"
click at [1012, 636] on span "Add" at bounding box center [1007, 635] width 27 height 19
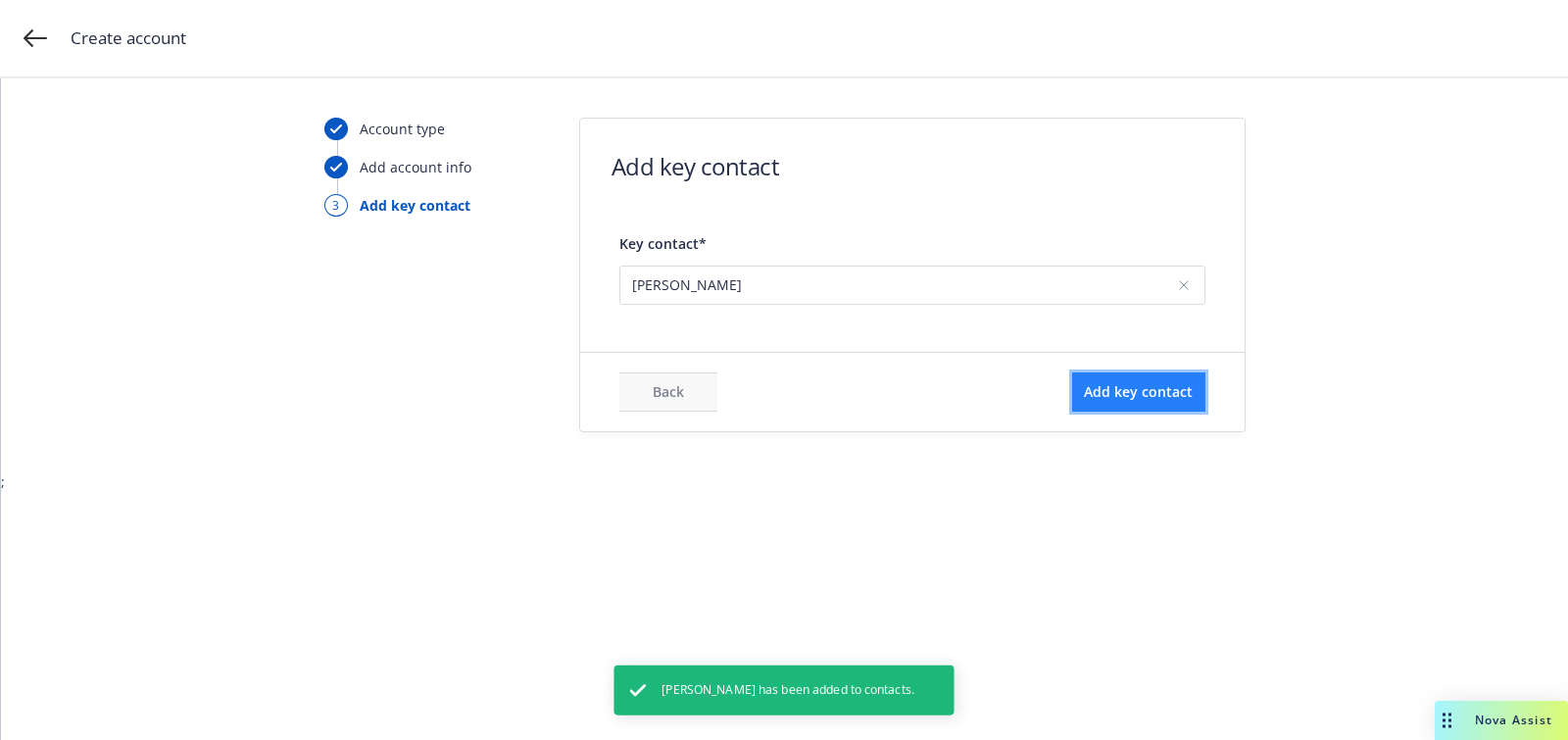
click at [1146, 392] on span "Add key contact" at bounding box center [1138, 391] width 109 height 19
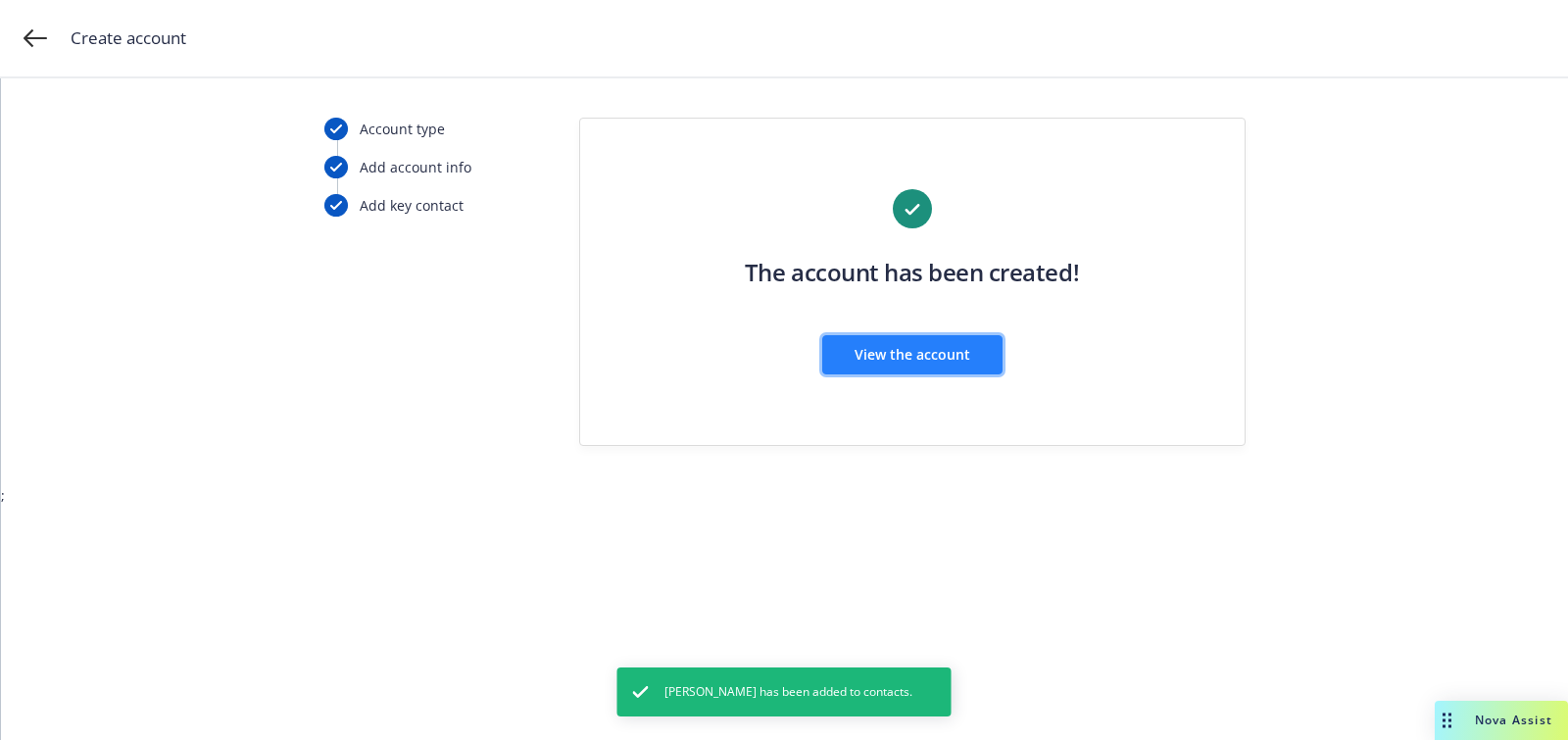
click at [901, 350] on span "View the account" at bounding box center [912, 355] width 116 height 19
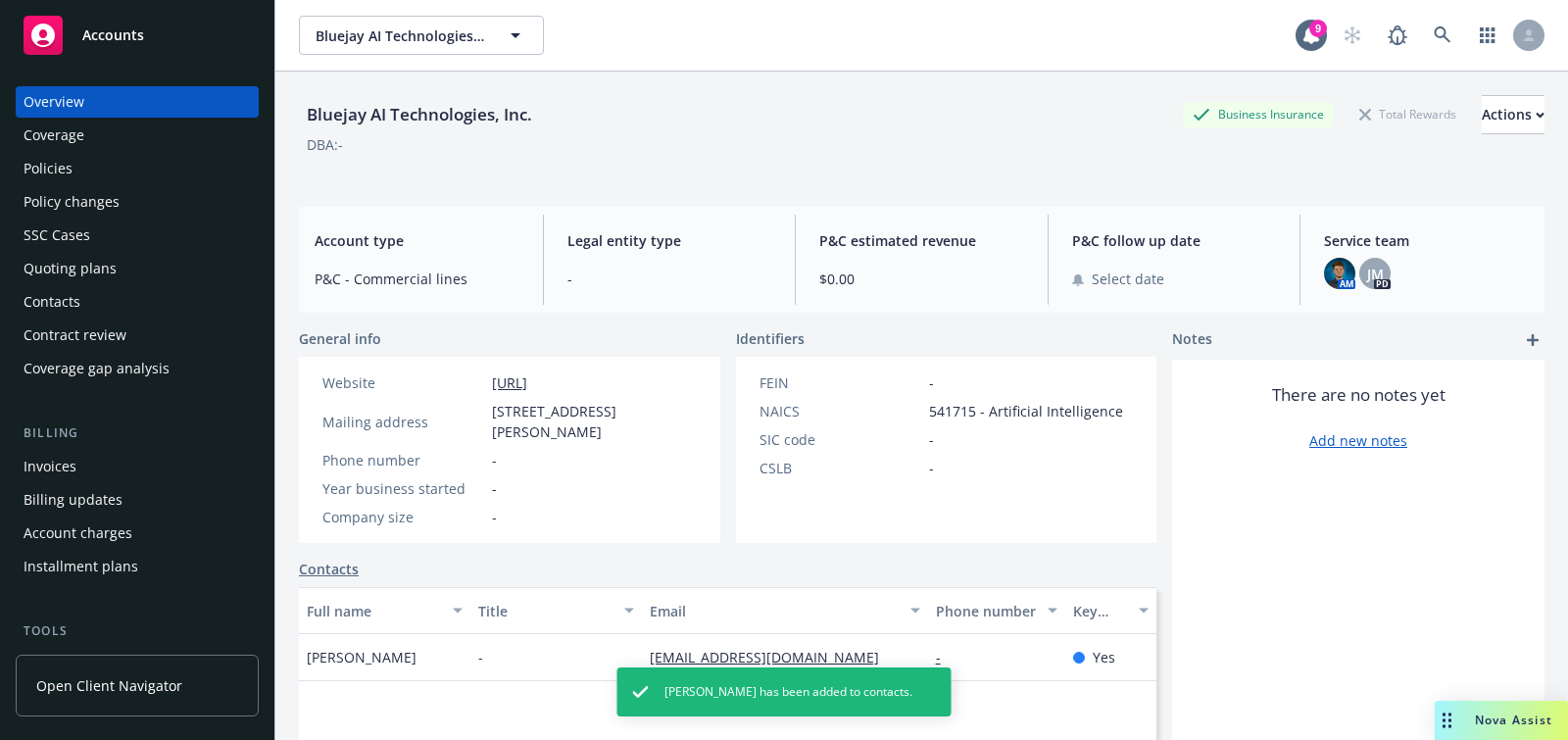
click at [129, 274] on div "Quoting plans" at bounding box center [138, 268] width 228 height 31
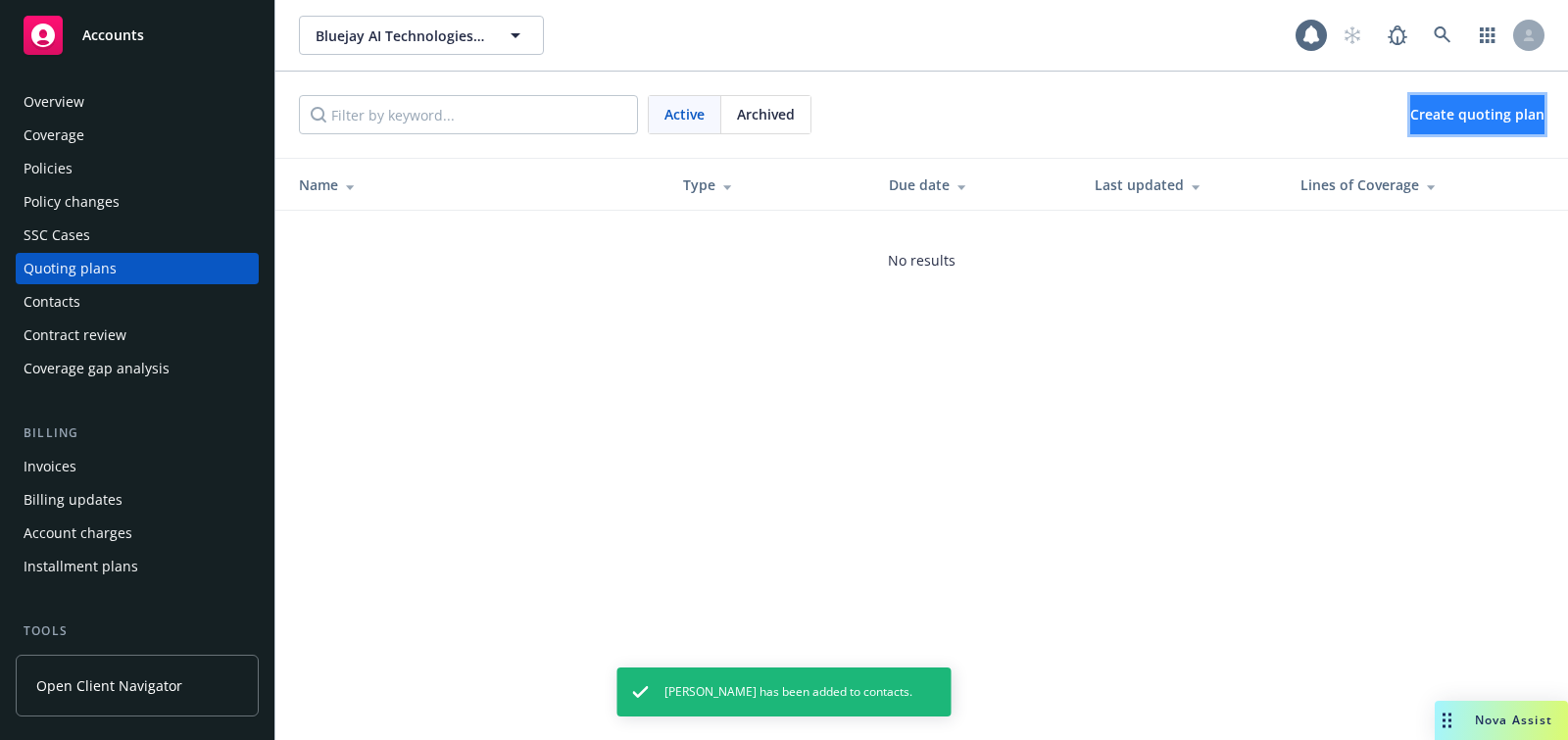
click at [1410, 128] on link "Create quoting plan" at bounding box center [1477, 114] width 134 height 39
